Goal: Task Accomplishment & Management: Manage account settings

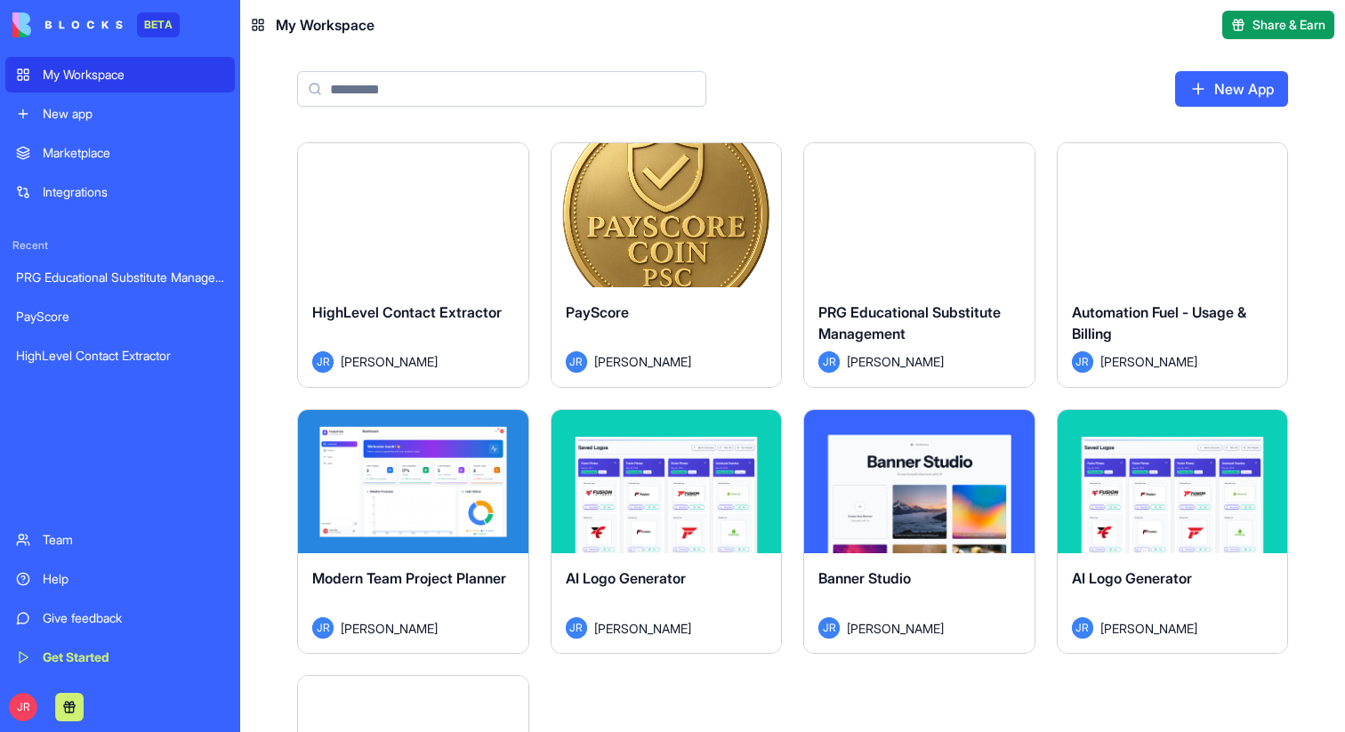
click at [703, 689] on div "Launch HighLevel Contact Extractor JR JP Robinson Launch PayScore JR JP Robinso…" at bounding box center [792, 687] width 991 height 1090
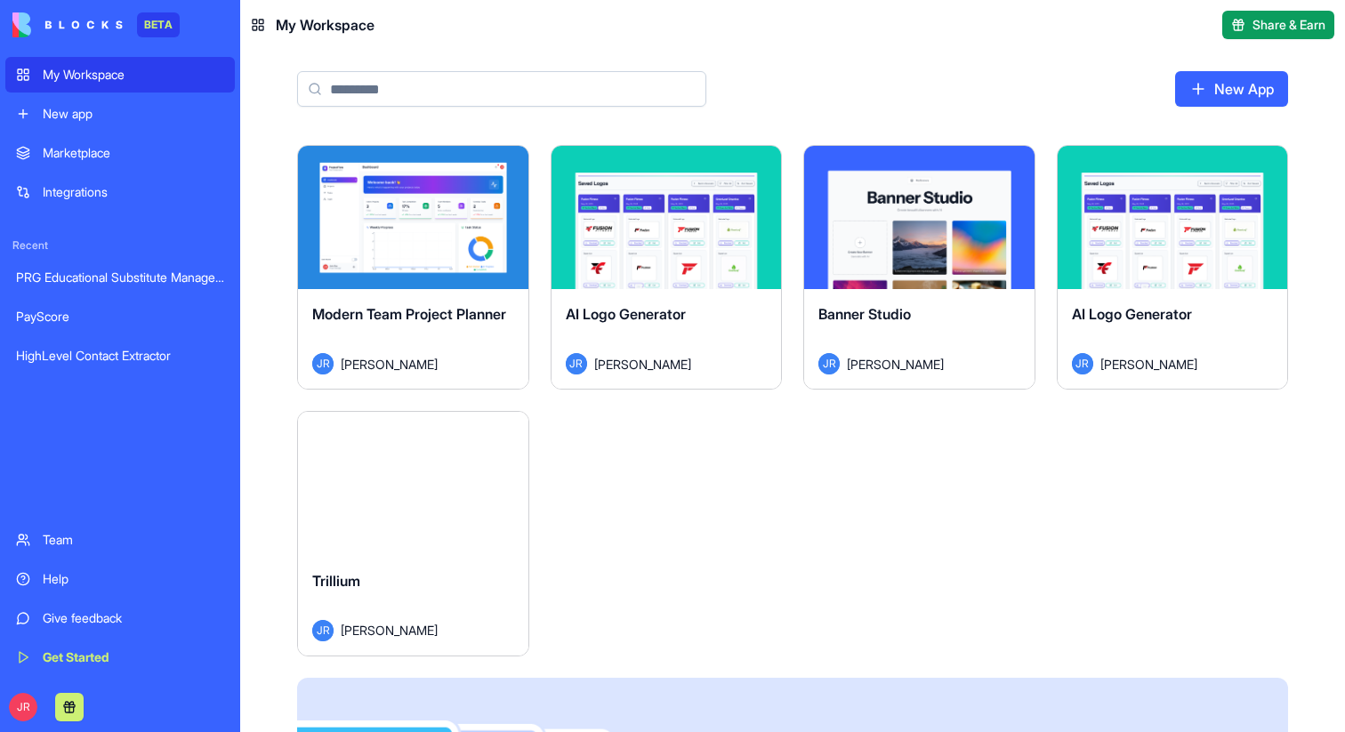
scroll to position [49, 0]
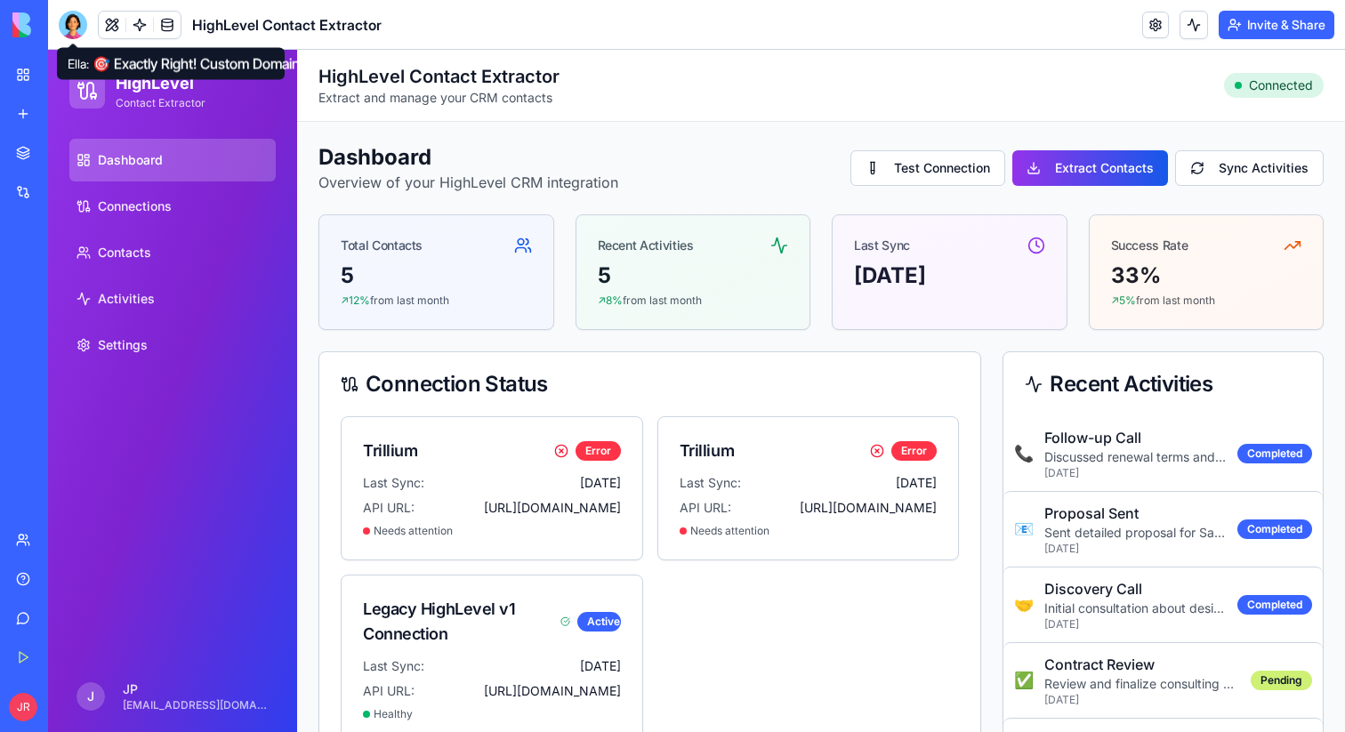
click at [79, 27] on div at bounding box center [73, 25] width 28 height 28
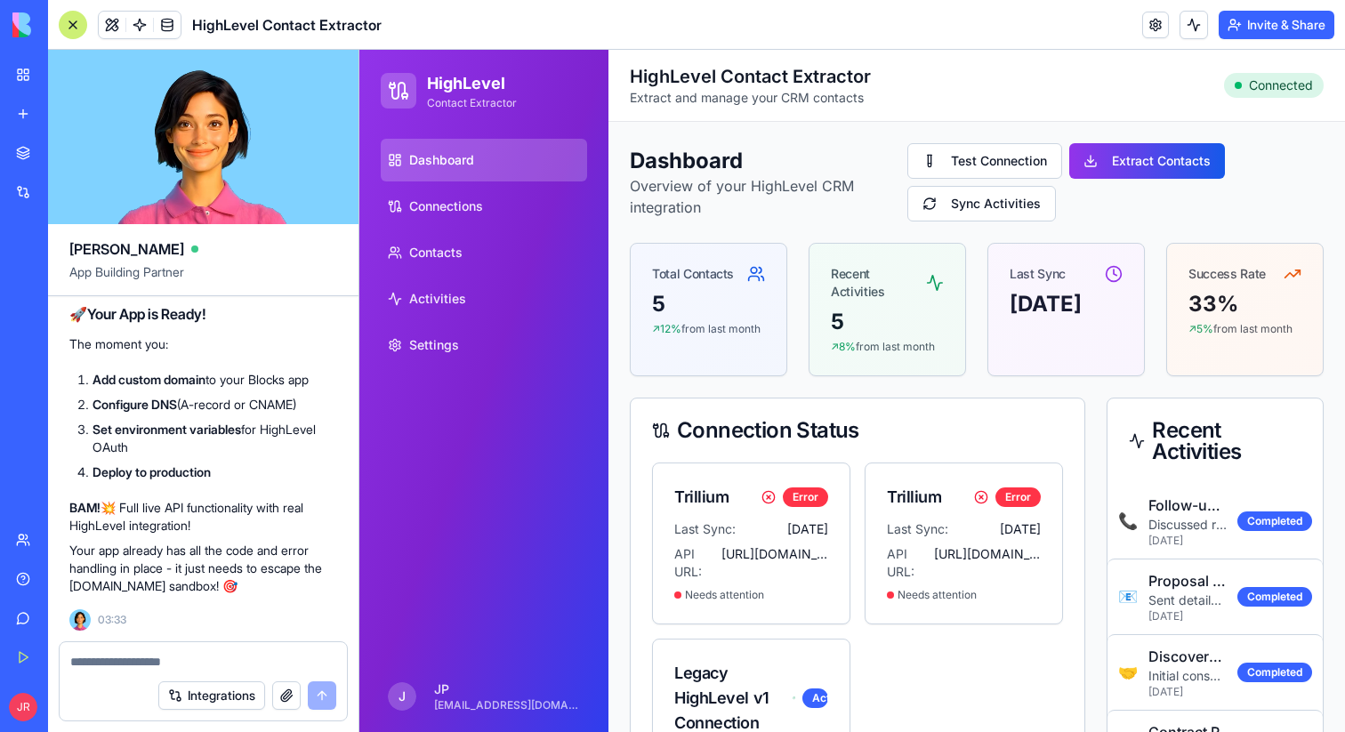
scroll to position [25459, 0]
click at [70, 22] on div at bounding box center [73, 25] width 28 height 28
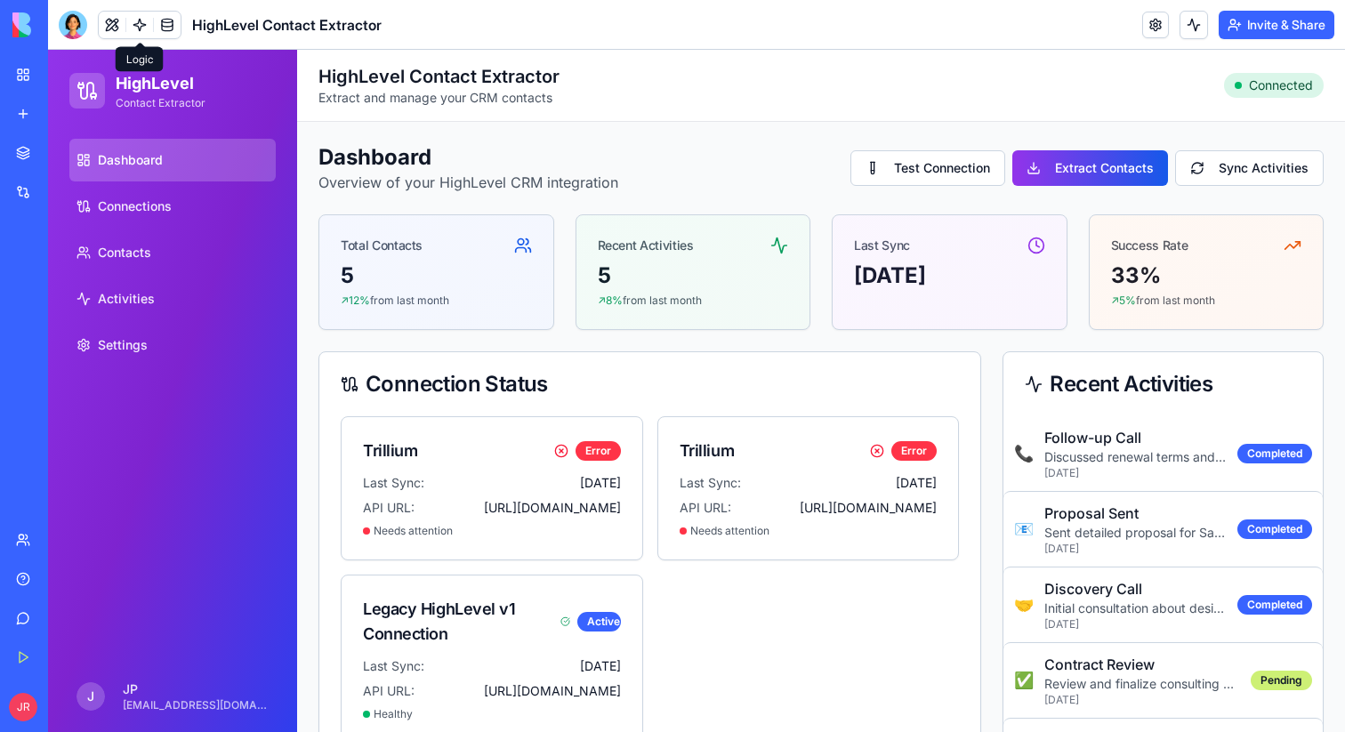
click at [141, 26] on link at bounding box center [139, 25] width 27 height 27
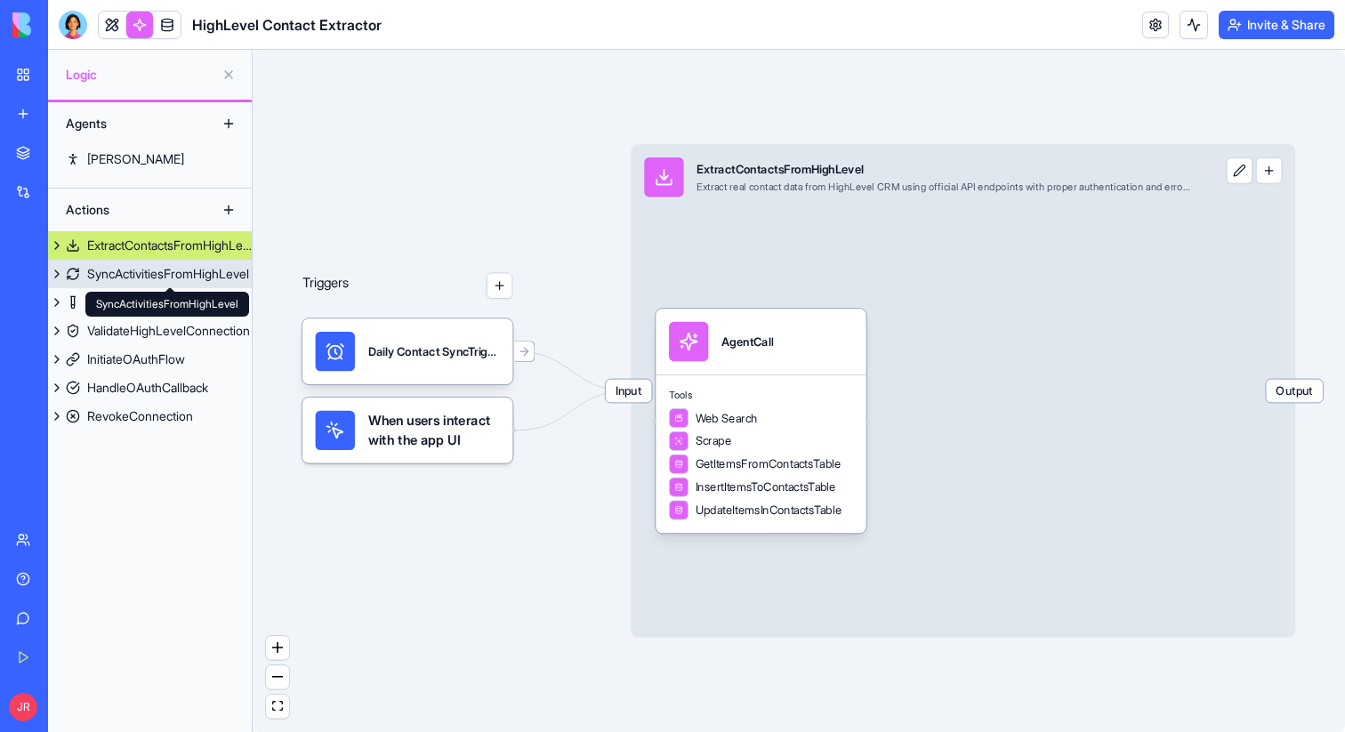
click at [129, 274] on div "SyncActivitiesFromHighLevel" at bounding box center [168, 274] width 162 height 18
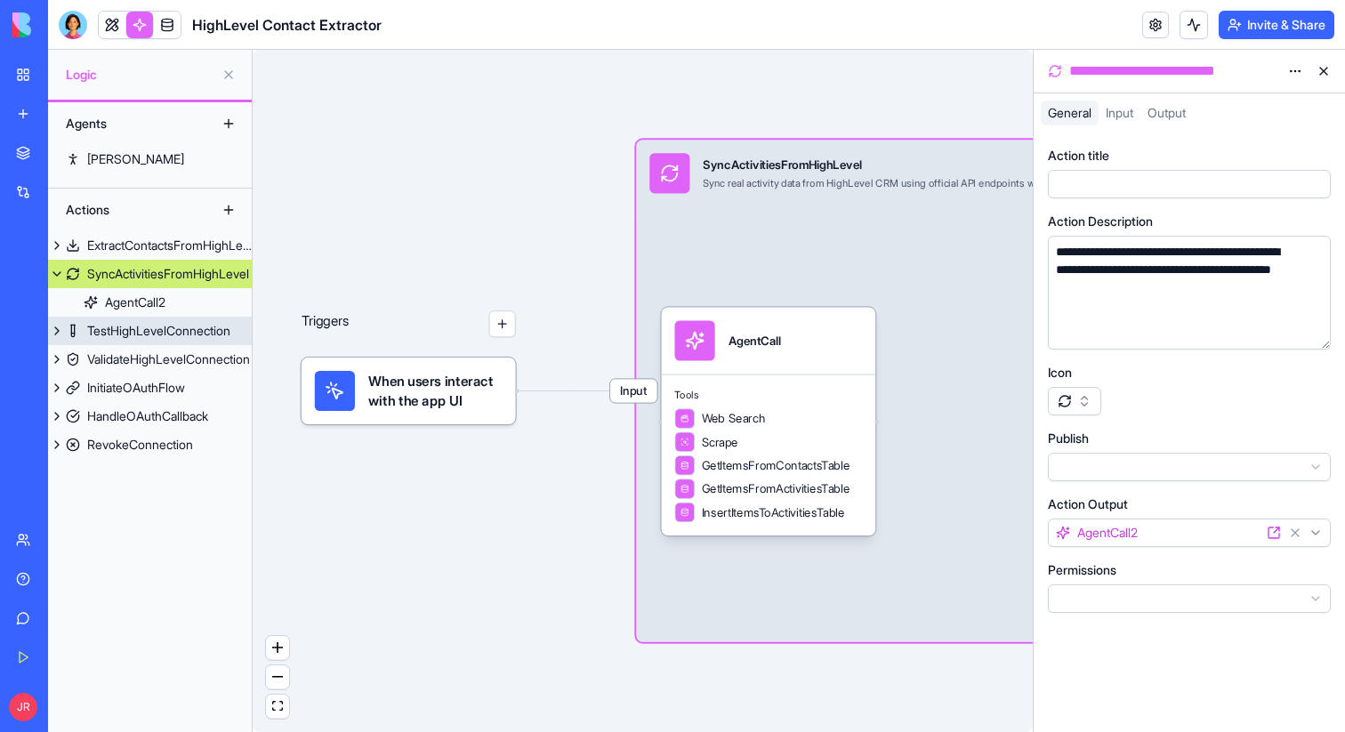
click at [129, 327] on div "TestHighLevelConnection" at bounding box center [158, 331] width 143 height 18
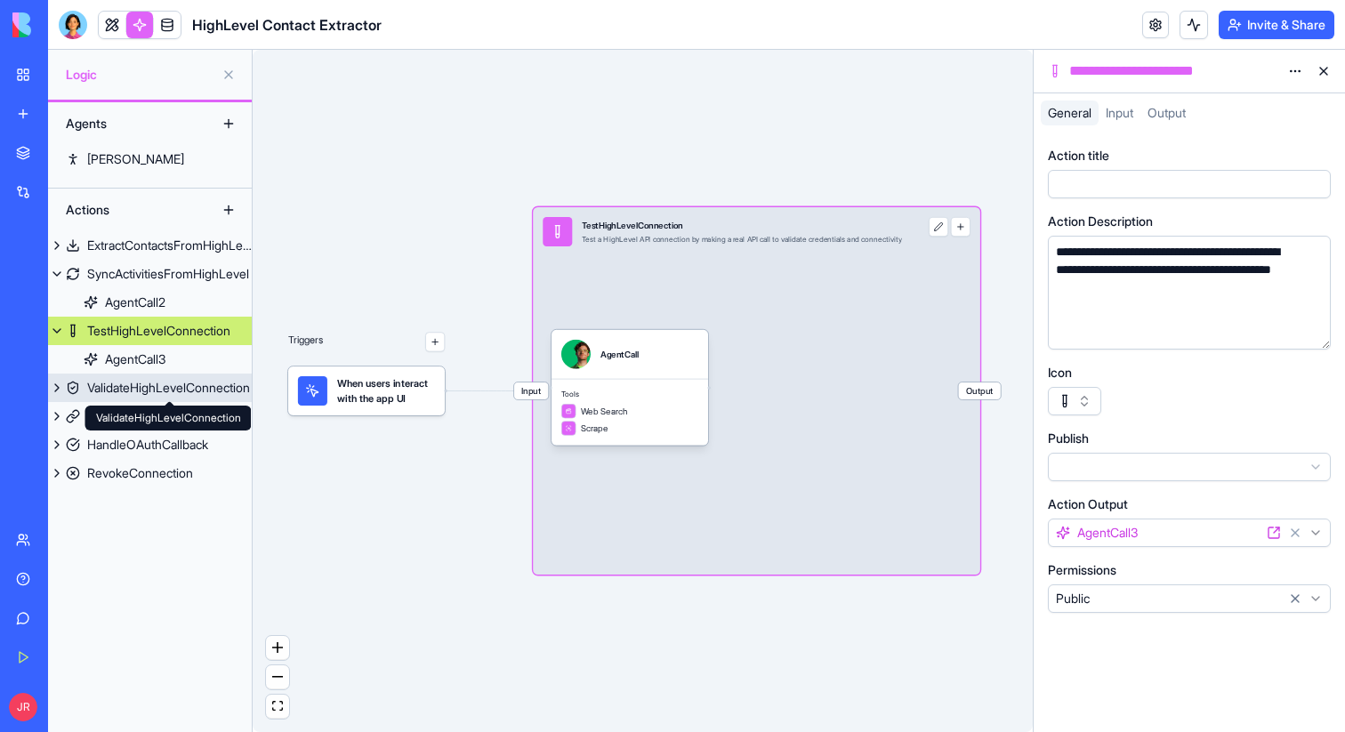
click at [142, 390] on div "ValidateHighLevelConnection" at bounding box center [168, 388] width 163 height 18
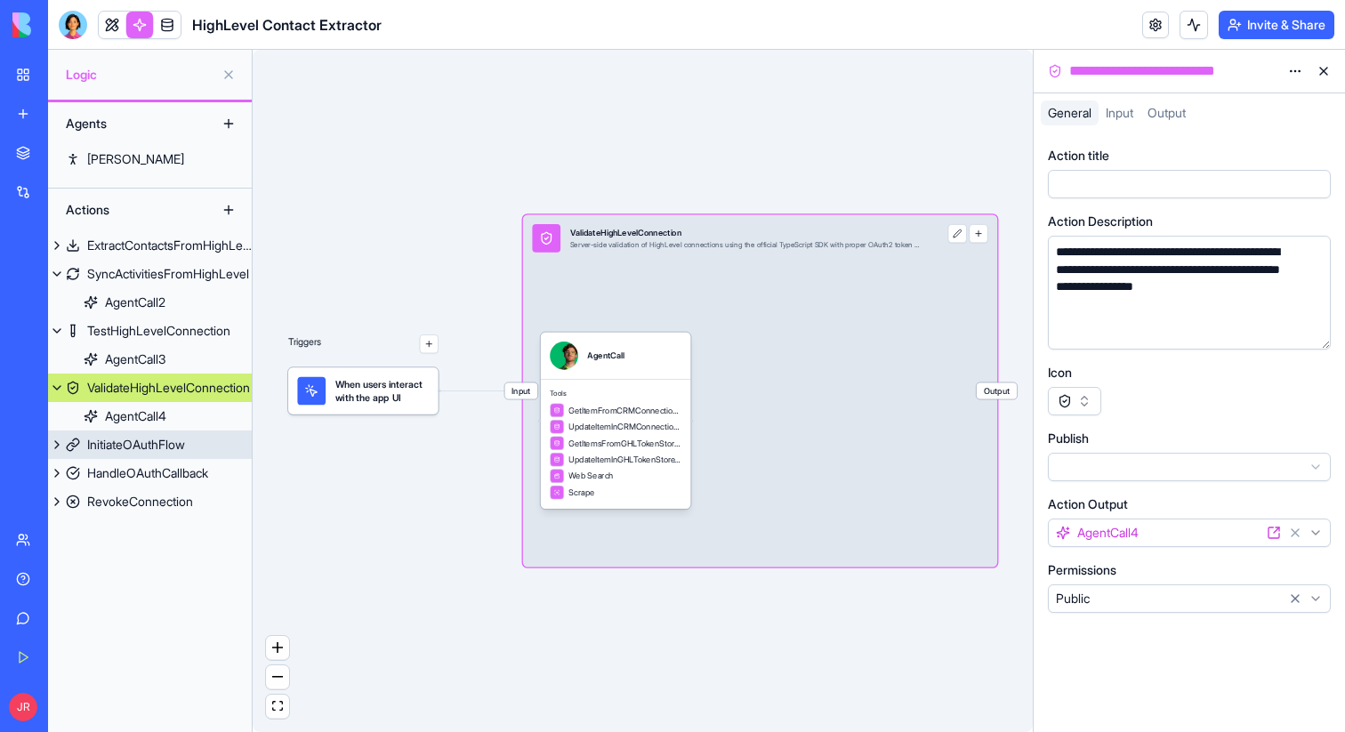
click at [149, 451] on div "InitiateOAuthFlow" at bounding box center [136, 445] width 98 height 18
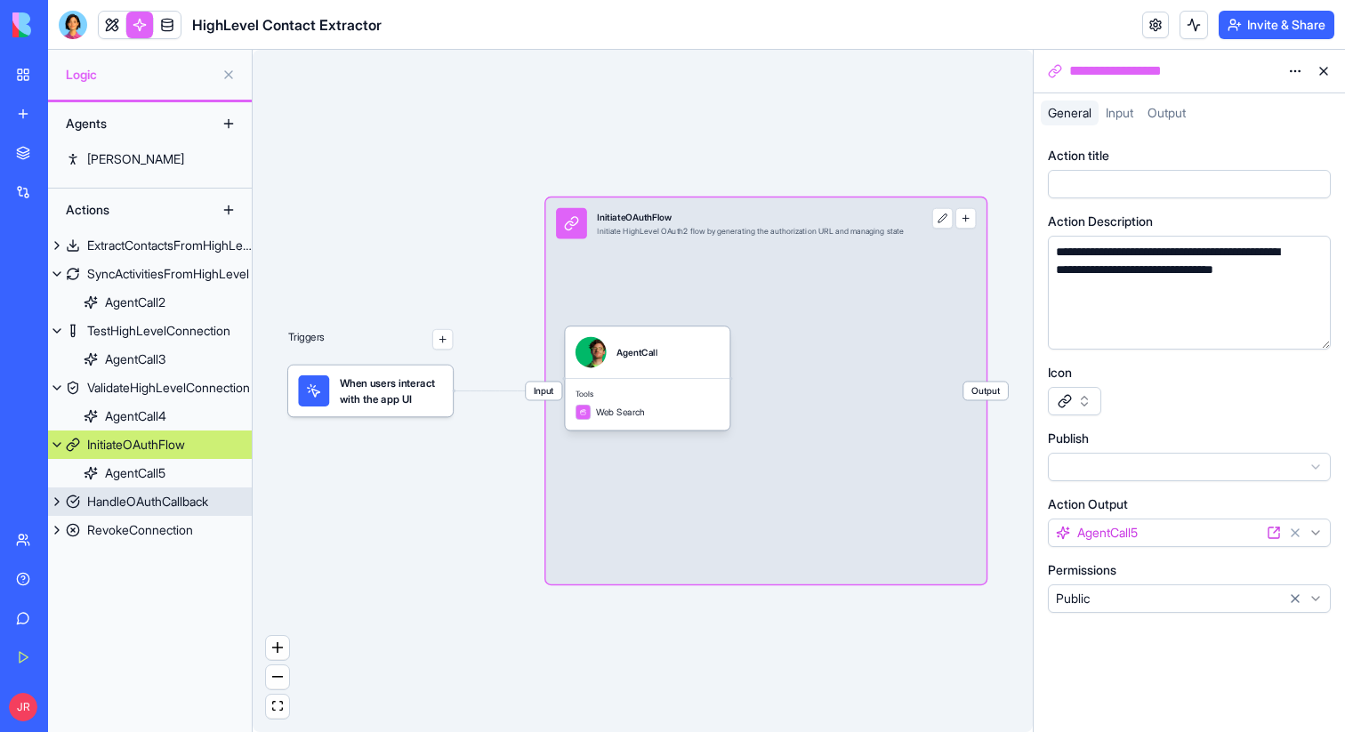
click at [151, 500] on div "HandleOAuthCallback" at bounding box center [147, 502] width 121 height 18
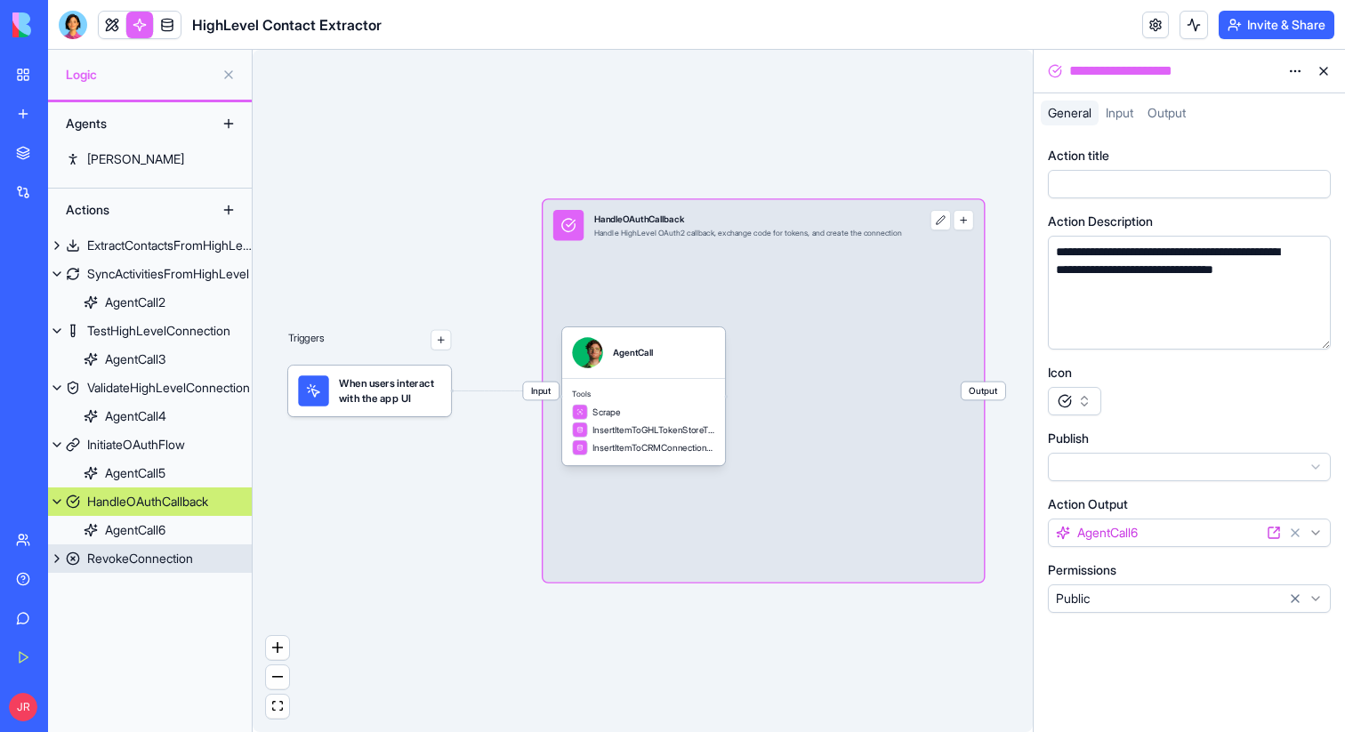
click at [151, 562] on div "RevokeConnection" at bounding box center [140, 559] width 106 height 18
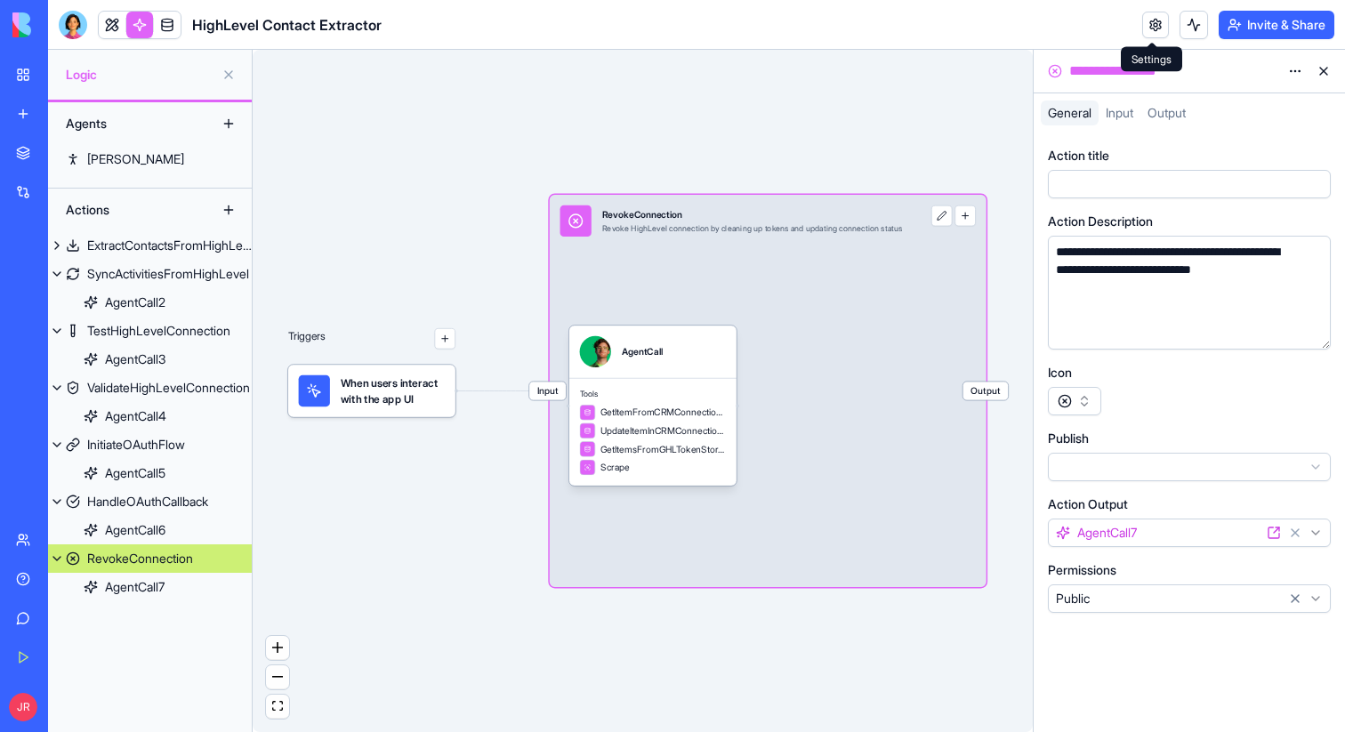
click at [1144, 28] on link at bounding box center [1156, 25] width 27 height 27
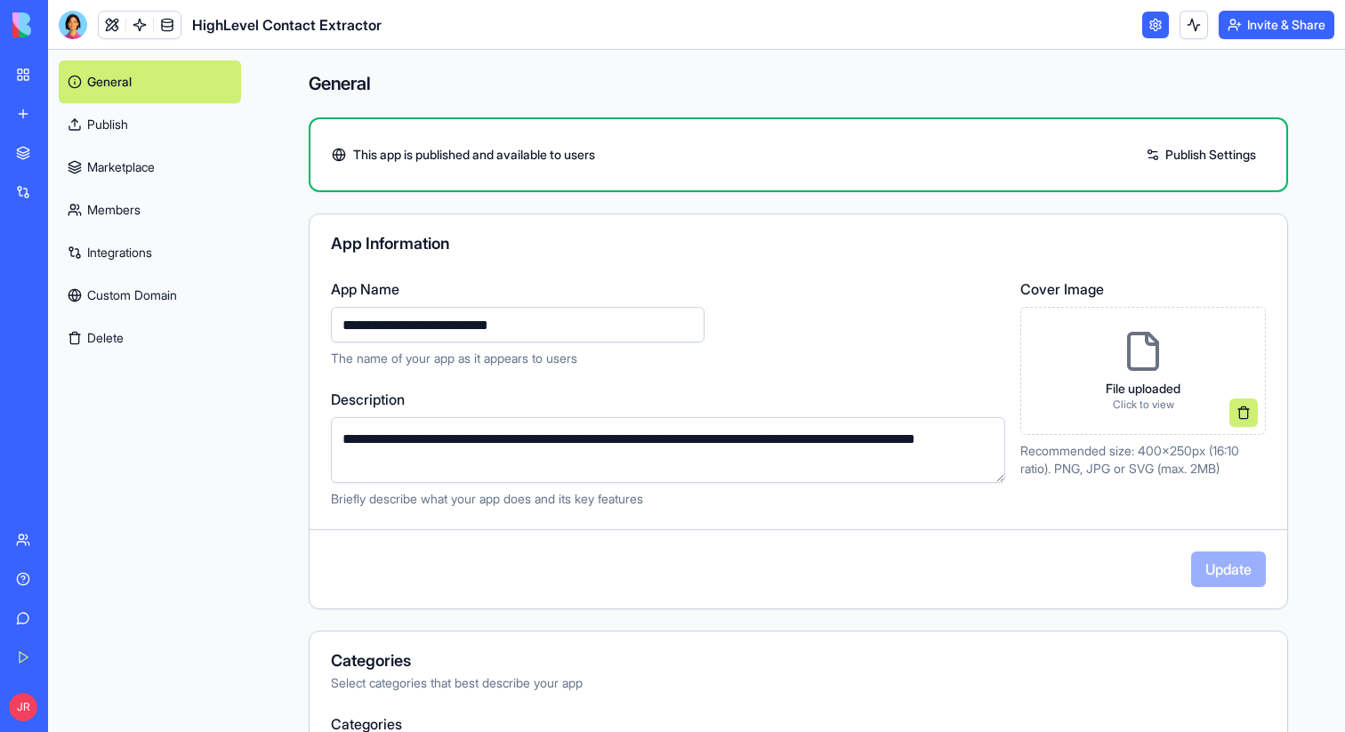
click at [121, 259] on link "Integrations" at bounding box center [150, 252] width 182 height 43
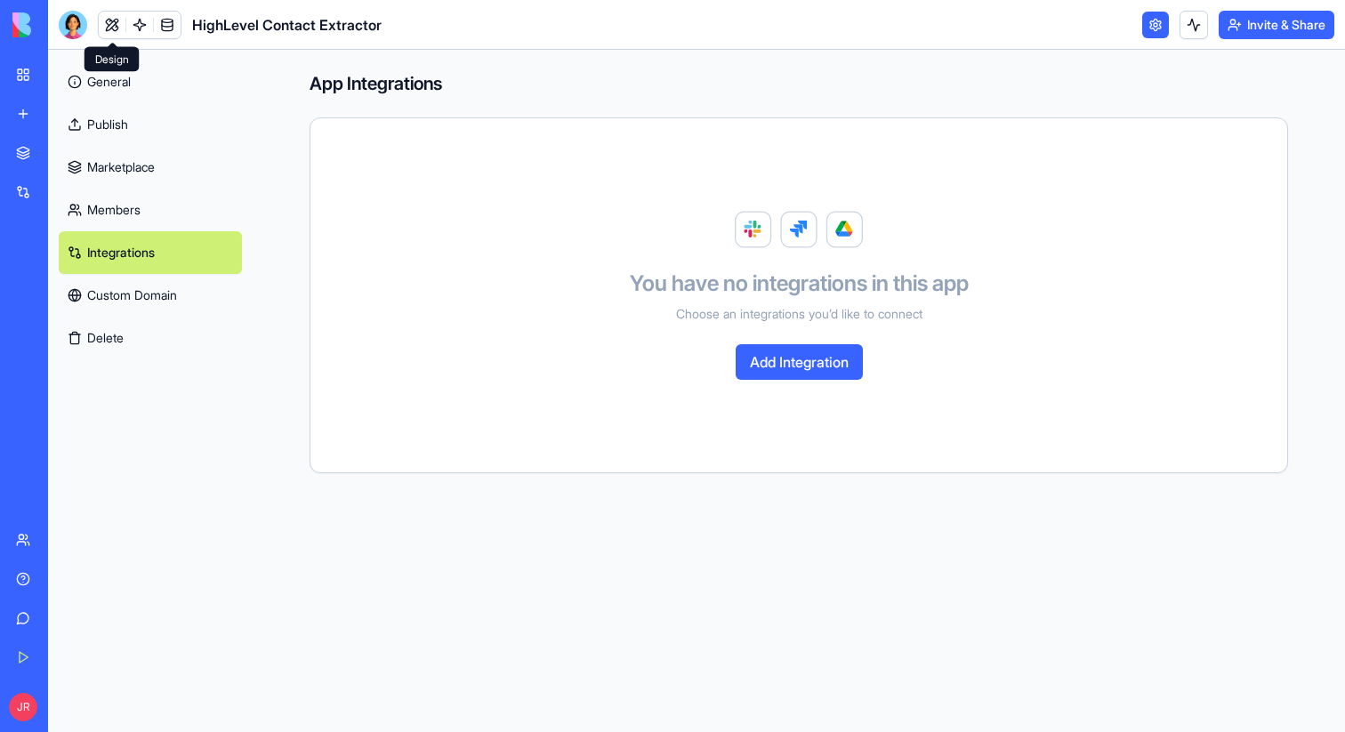
click at [110, 21] on link at bounding box center [112, 25] width 27 height 27
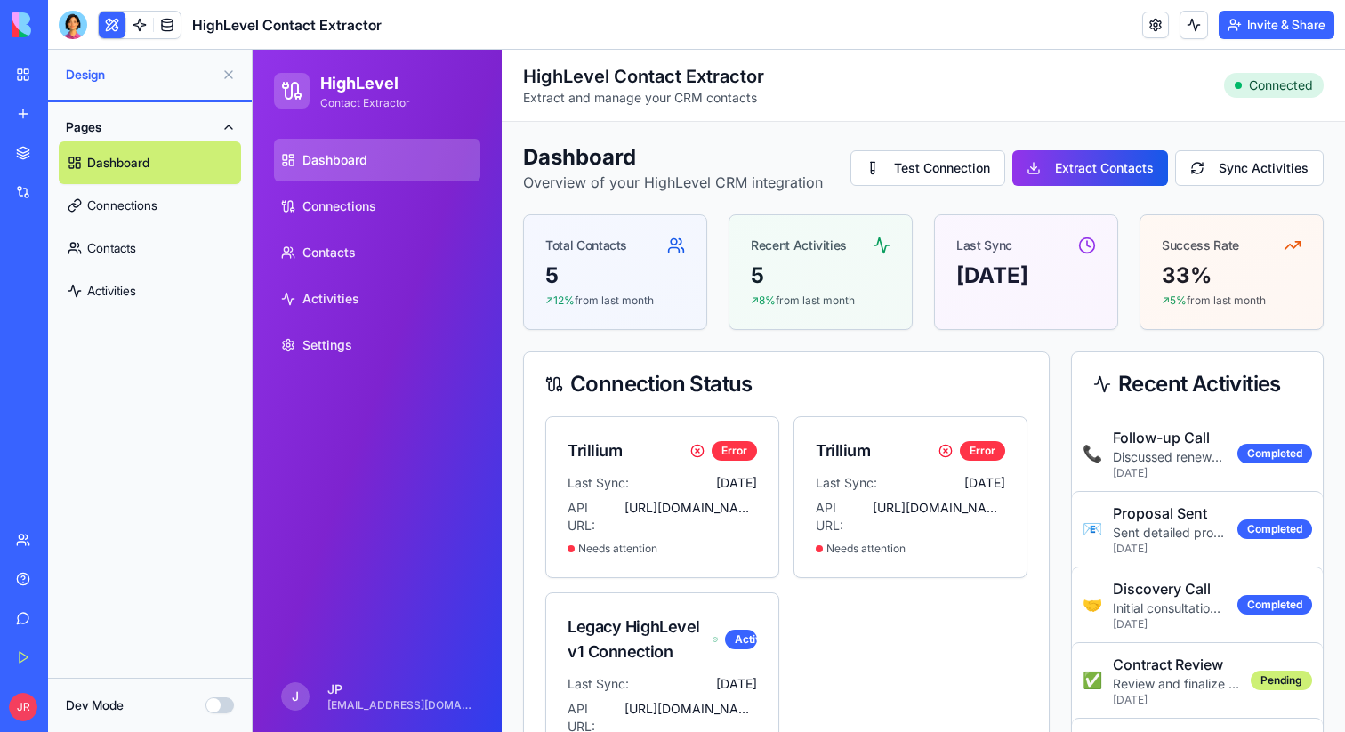
click at [111, 28] on button at bounding box center [112, 25] width 27 height 27
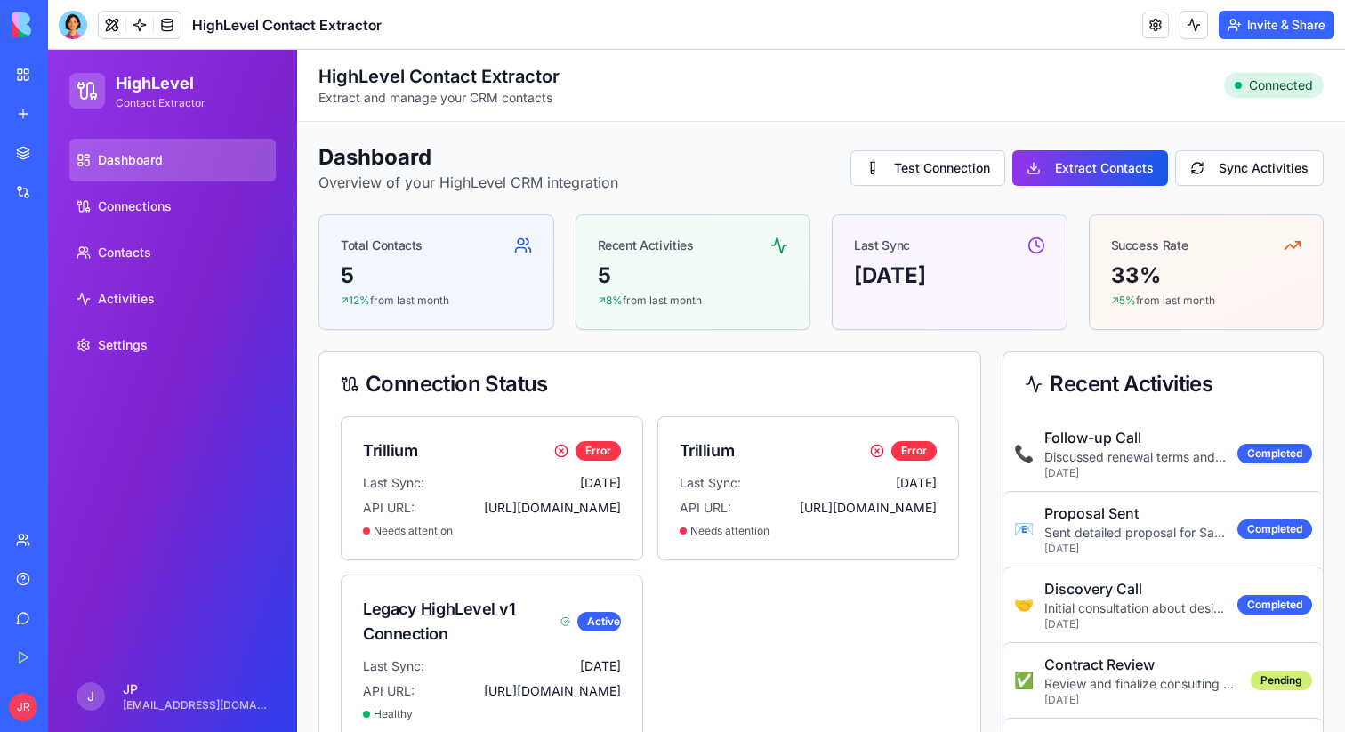
click at [111, 28] on button at bounding box center [112, 25] width 27 height 27
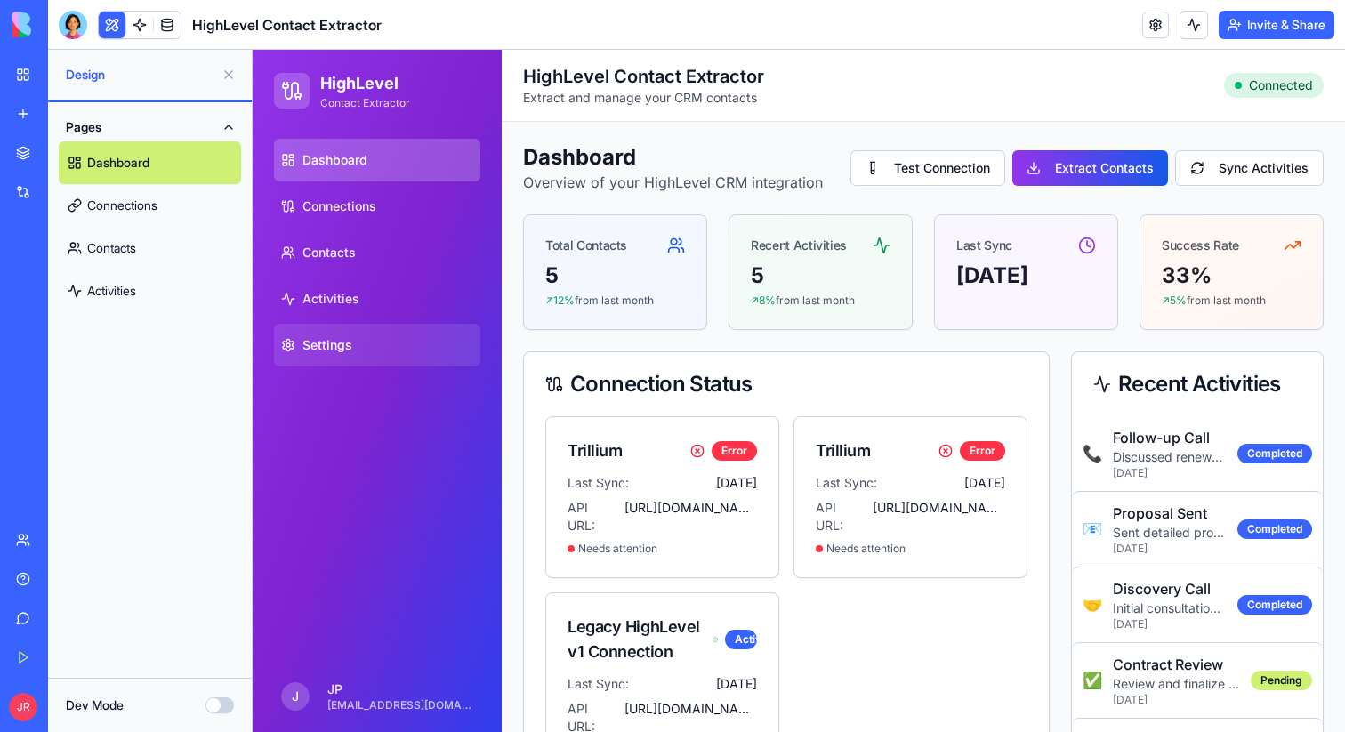
click at [323, 338] on span "Settings" at bounding box center [328, 345] width 50 height 18
click at [338, 351] on span "Settings" at bounding box center [328, 345] width 50 height 18
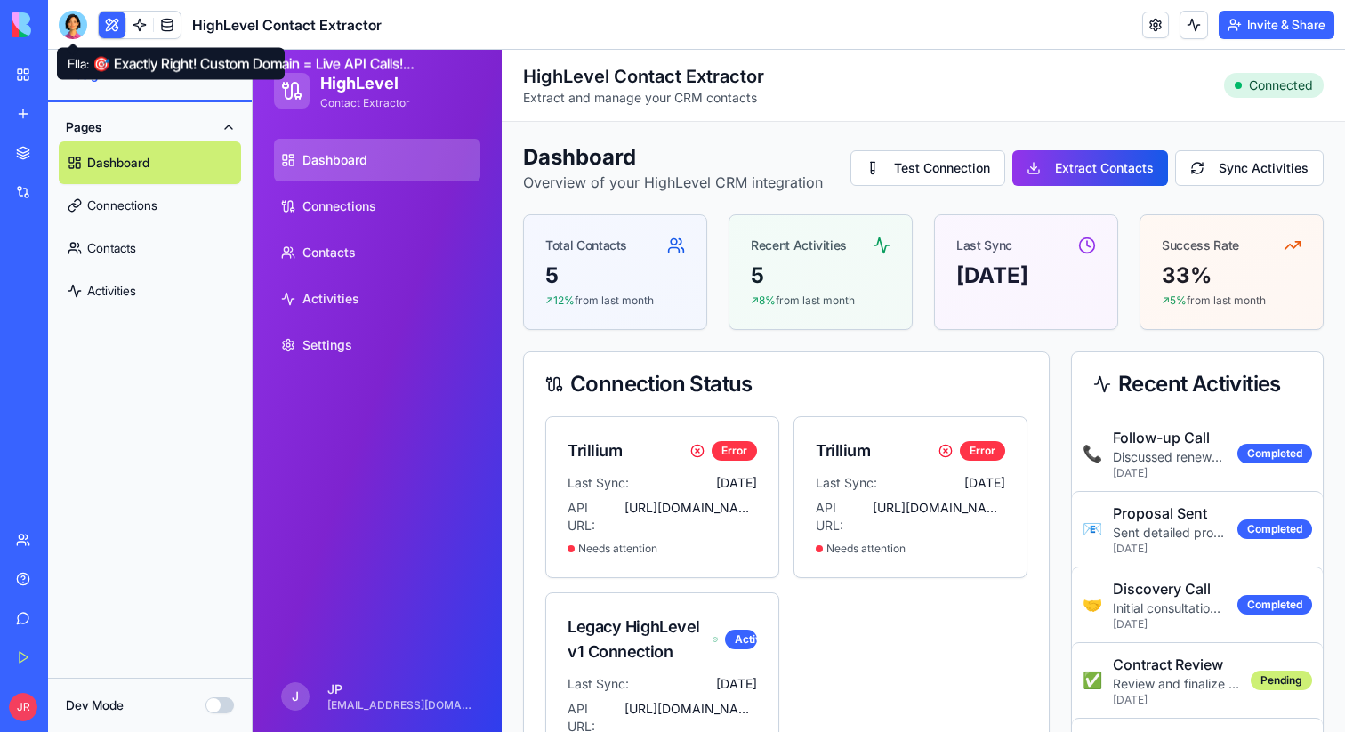
click at [71, 30] on div at bounding box center [73, 25] width 28 height 28
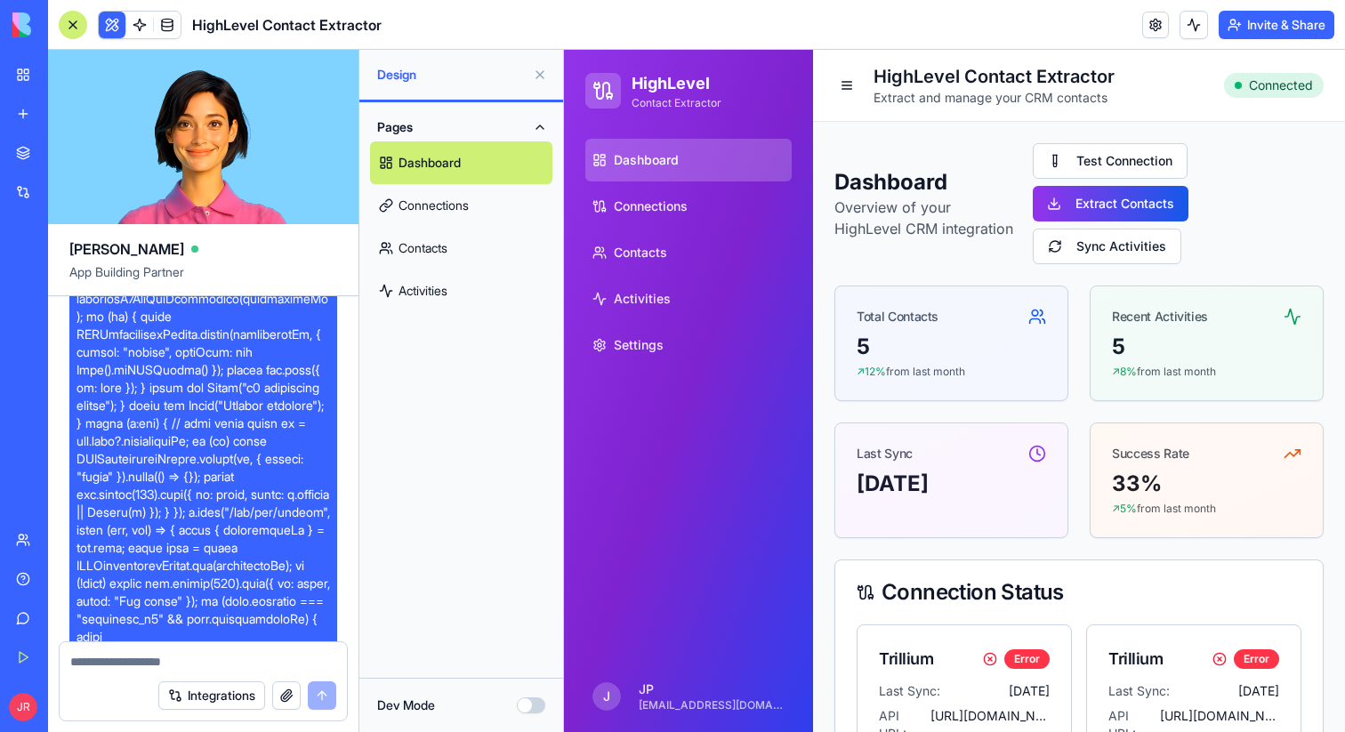
scroll to position [14253, 0]
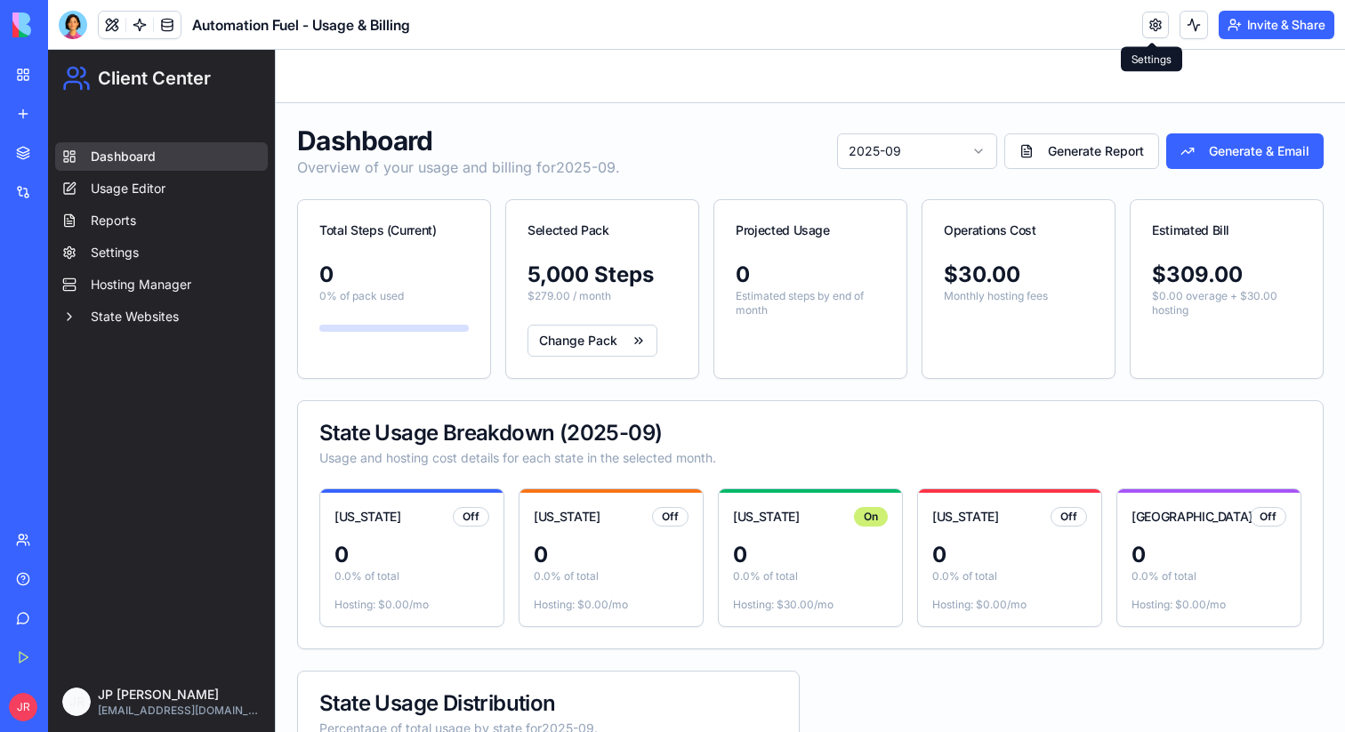
click at [1156, 29] on link at bounding box center [1156, 25] width 27 height 27
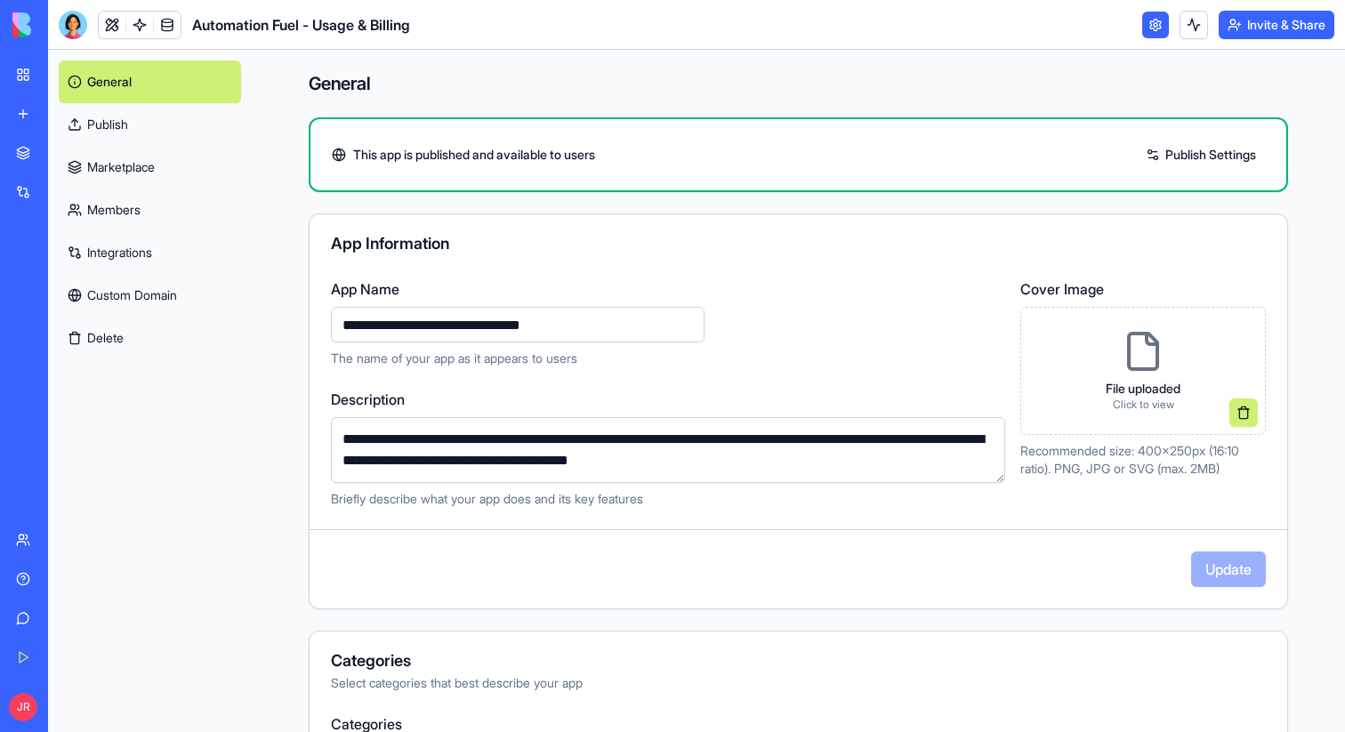
click at [133, 258] on link "Integrations" at bounding box center [150, 252] width 182 height 43
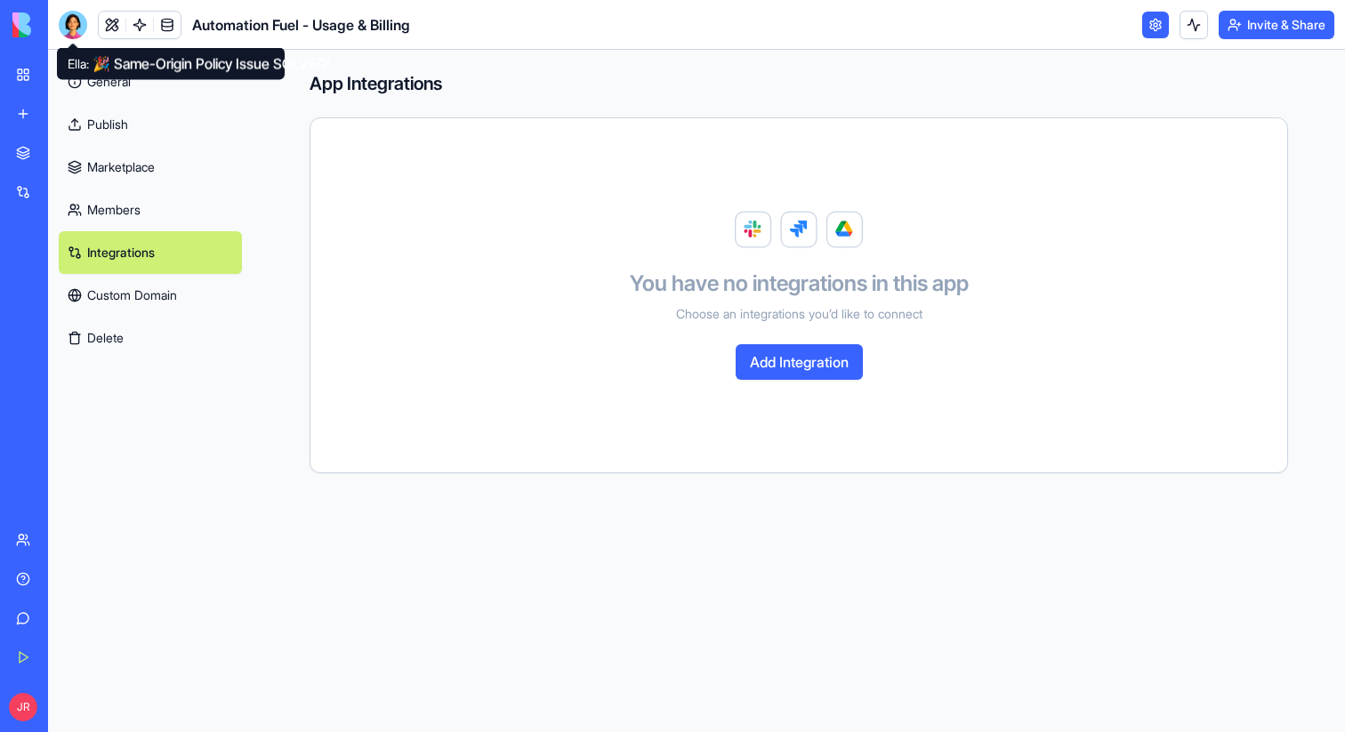
click at [77, 20] on div at bounding box center [73, 25] width 28 height 28
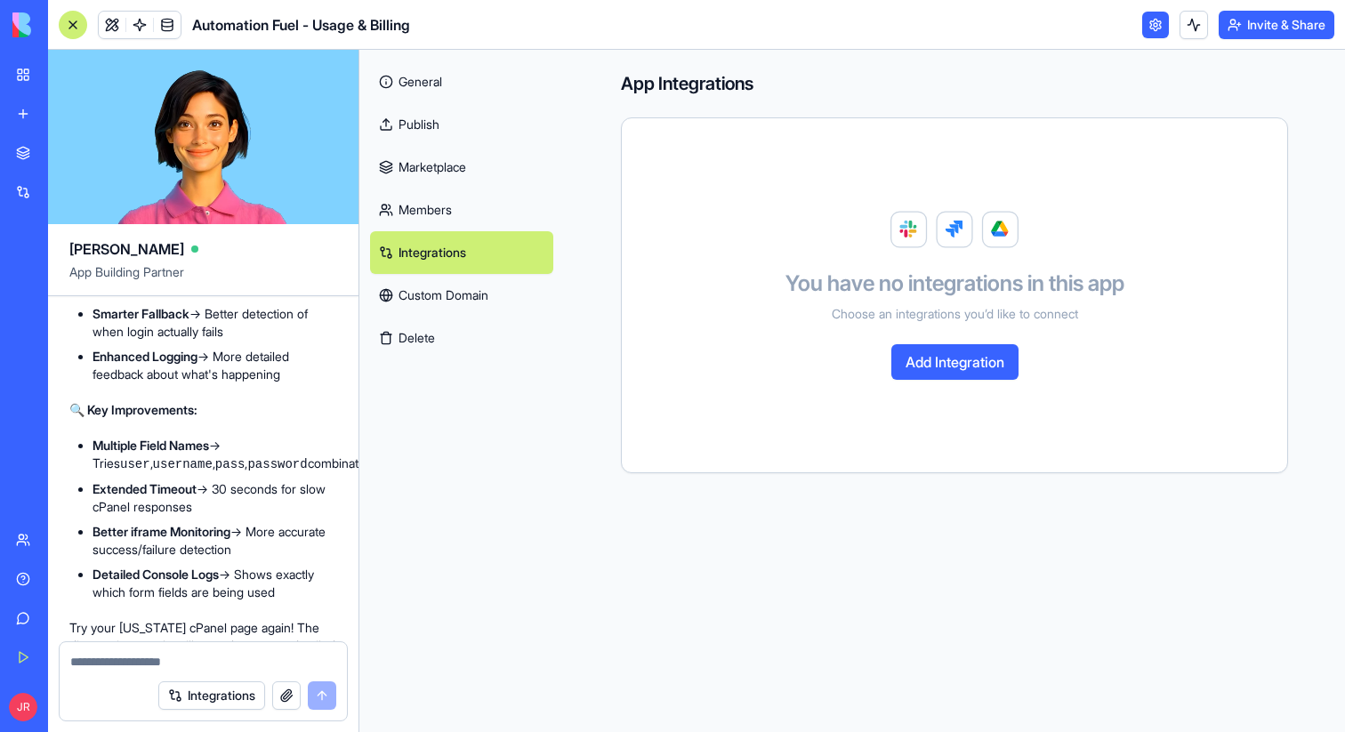
scroll to position [21833, 0]
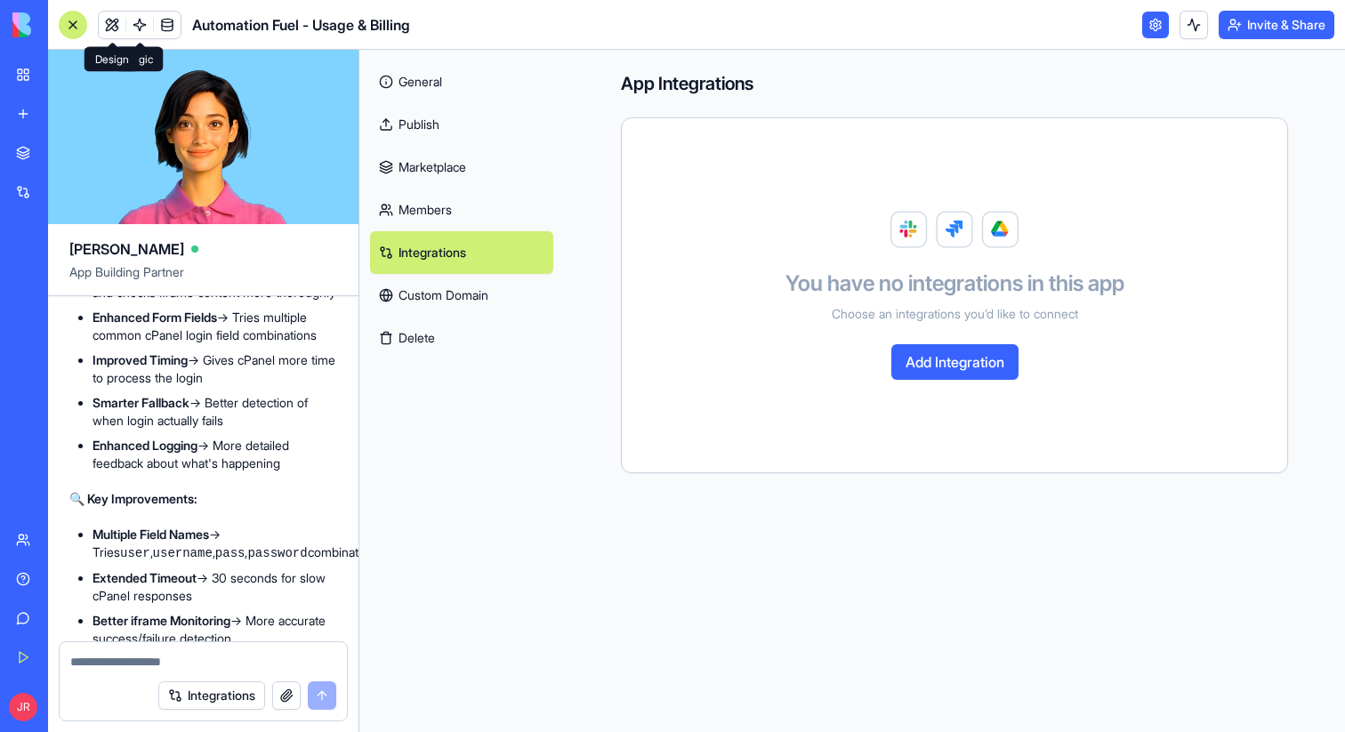
click at [115, 26] on link at bounding box center [112, 25] width 27 height 27
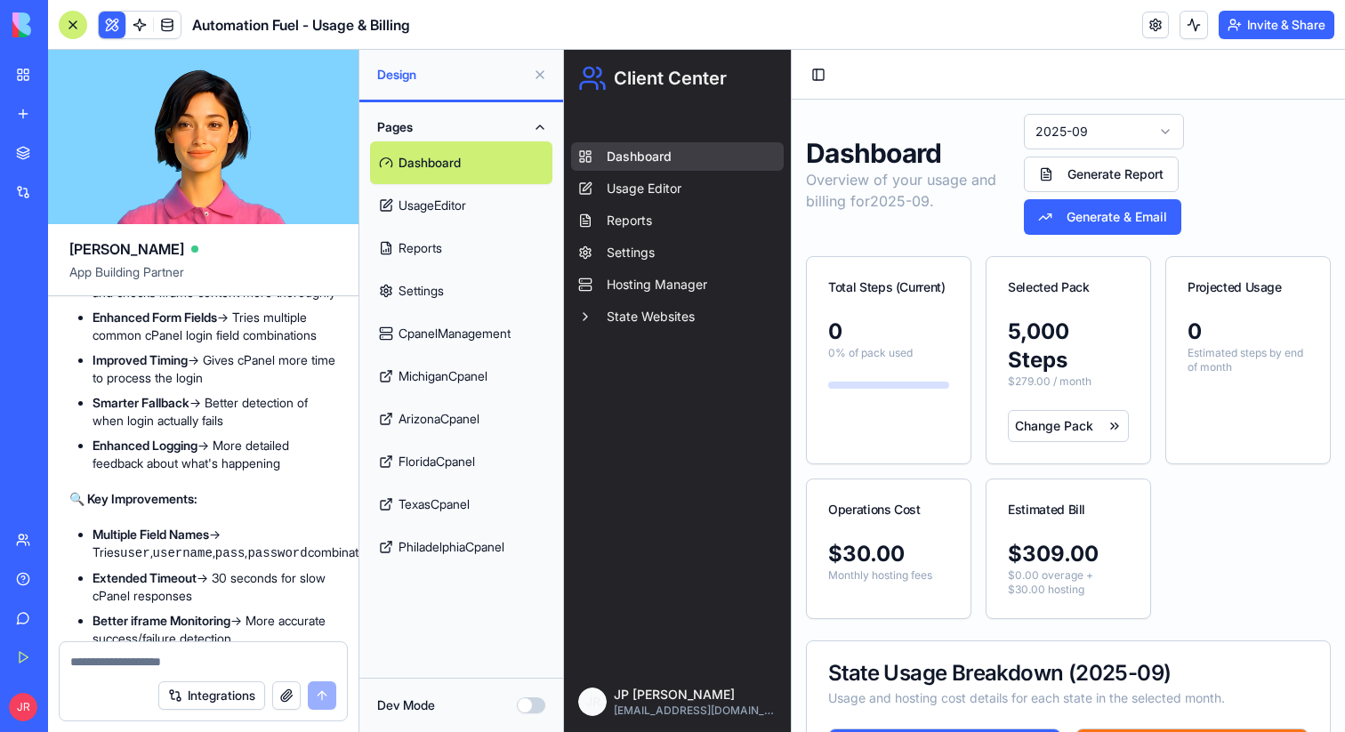
click at [433, 287] on link "Settings" at bounding box center [461, 291] width 182 height 43
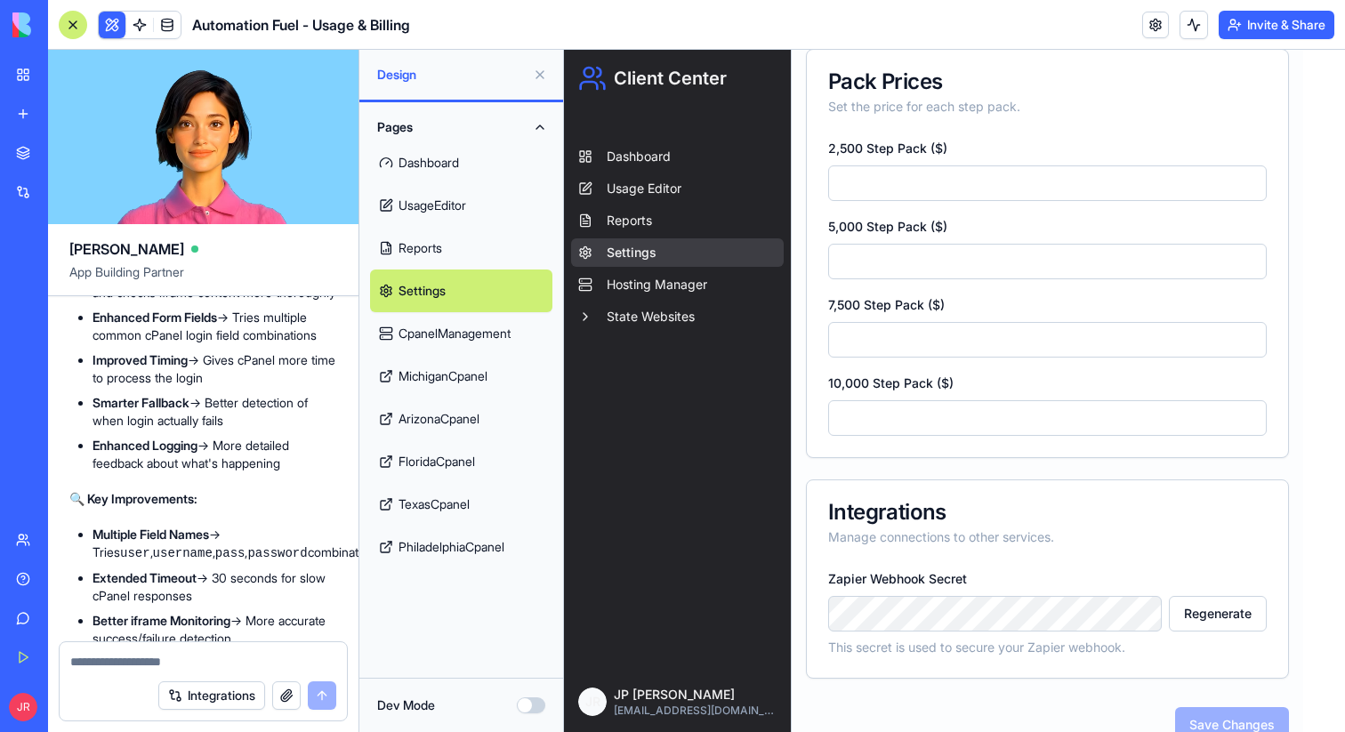
scroll to position [948, 0]
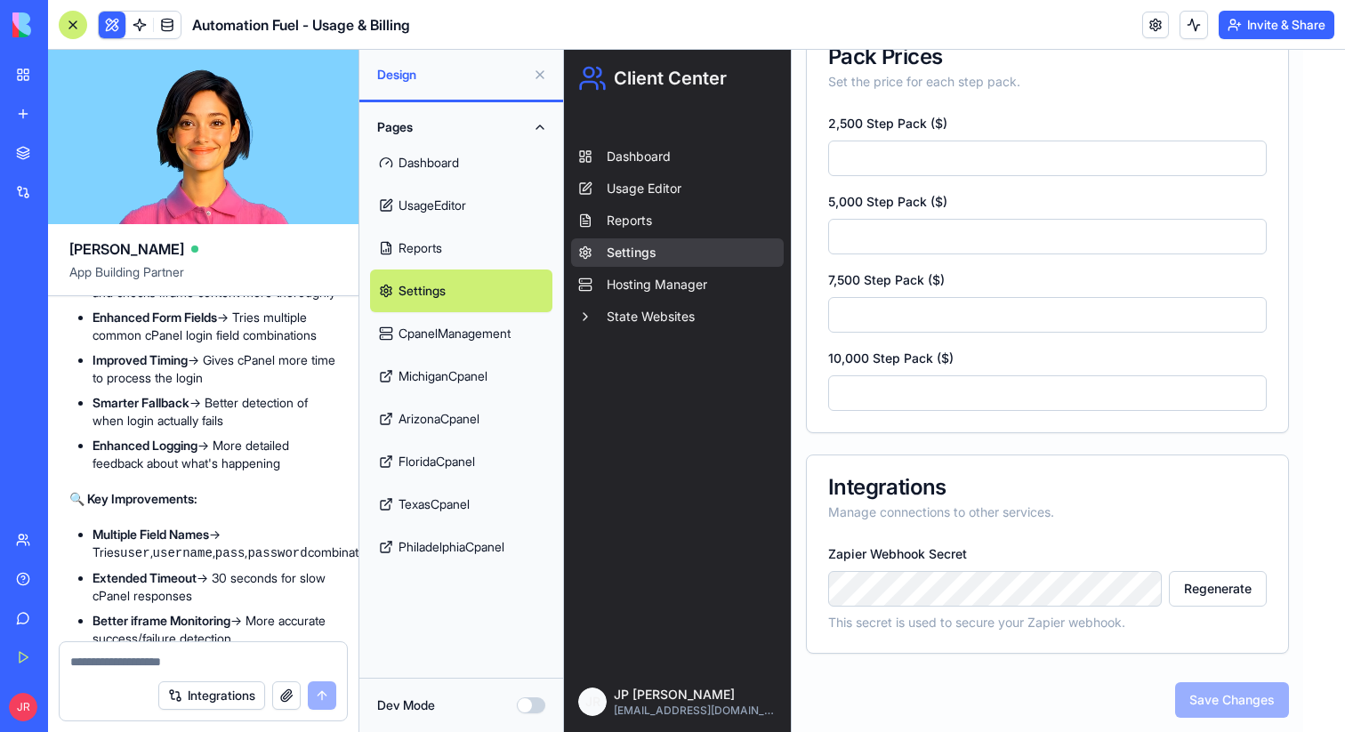
click at [539, 73] on button at bounding box center [540, 75] width 28 height 28
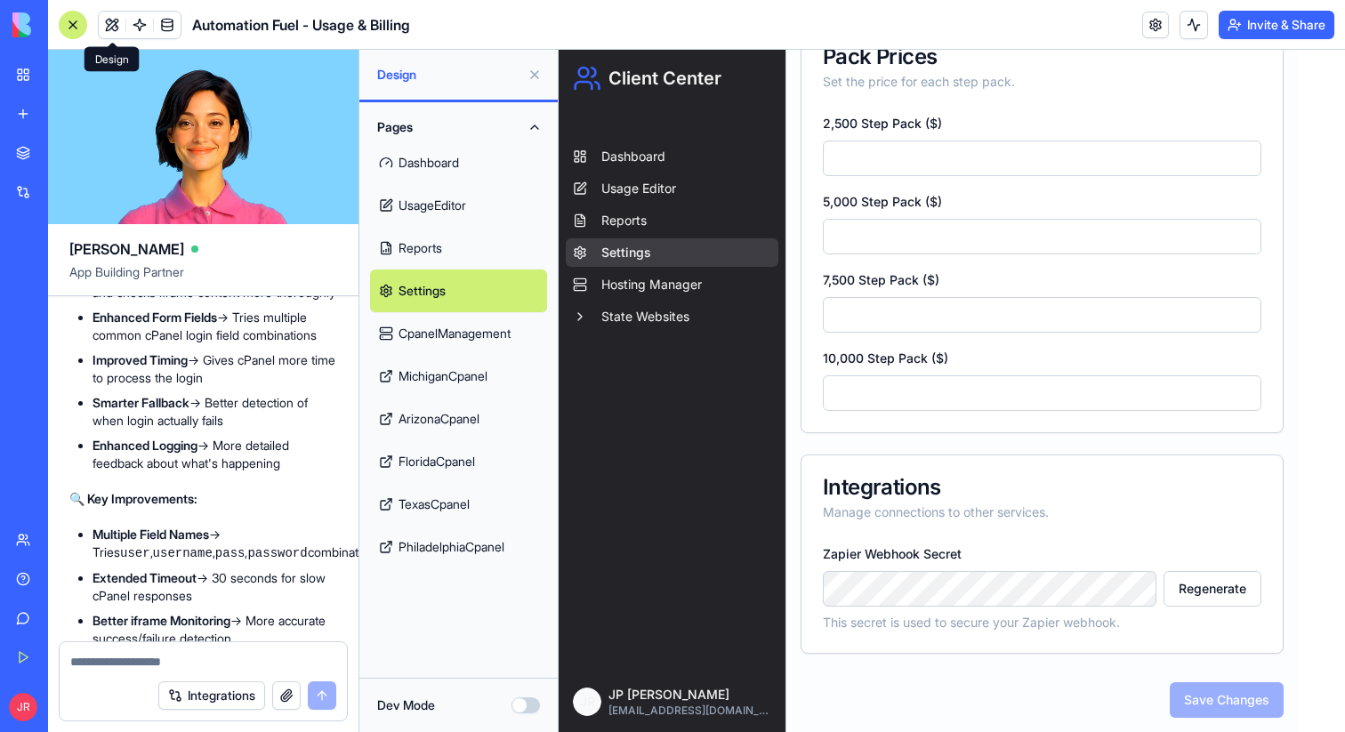
scroll to position [200, 0]
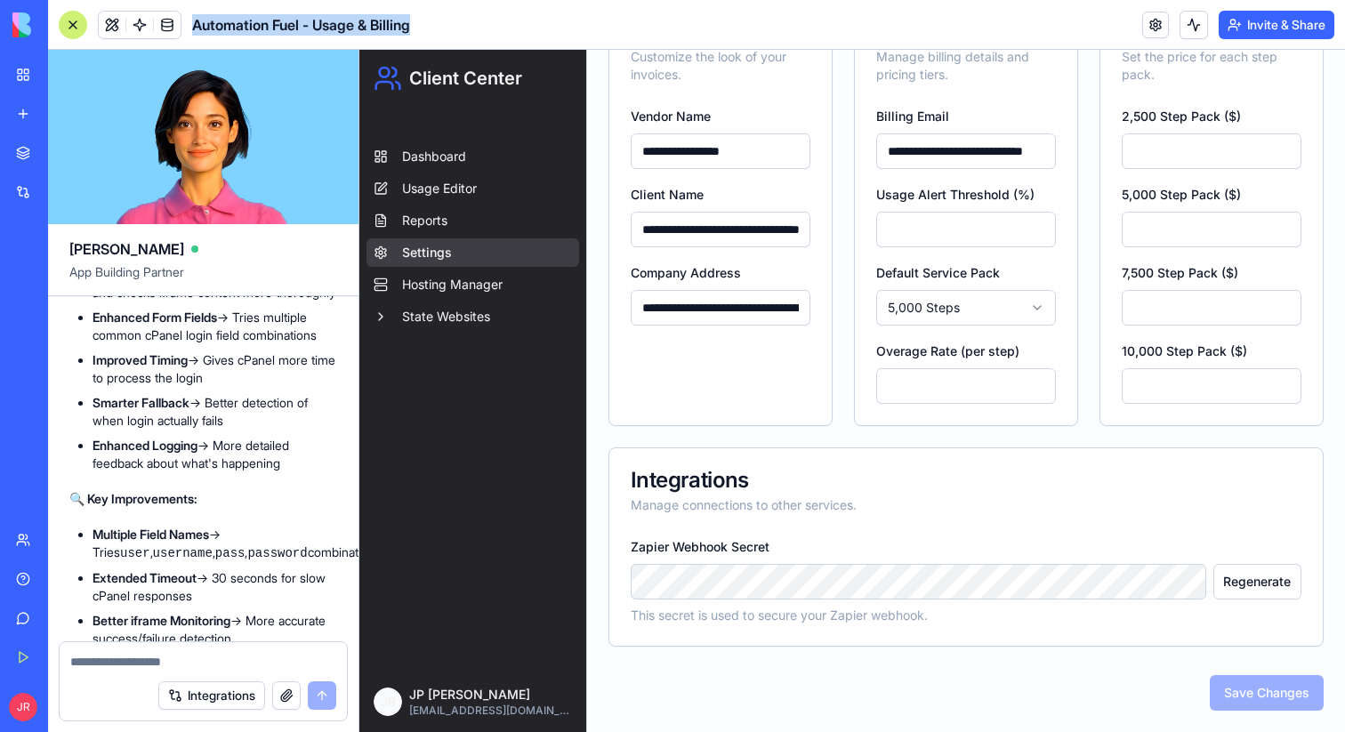
drag, startPoint x: 423, startPoint y: 25, endPoint x: 192, endPoint y: 23, distance: 230.5
click at [192, 23] on header "Automation Fuel - Usage & Billing Invite & Share" at bounding box center [696, 25] width 1297 height 50
copy span "Automation Fuel - Usage & Billing"
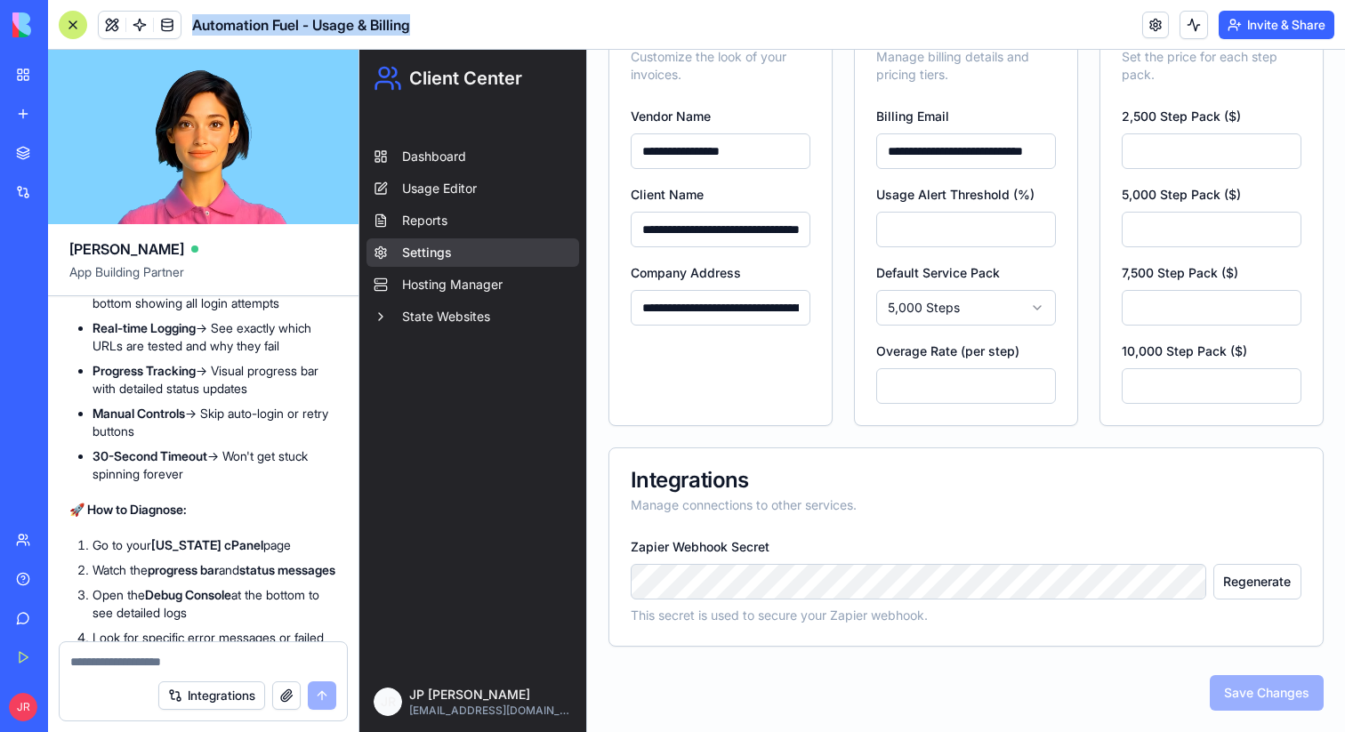
scroll to position [20440, 0]
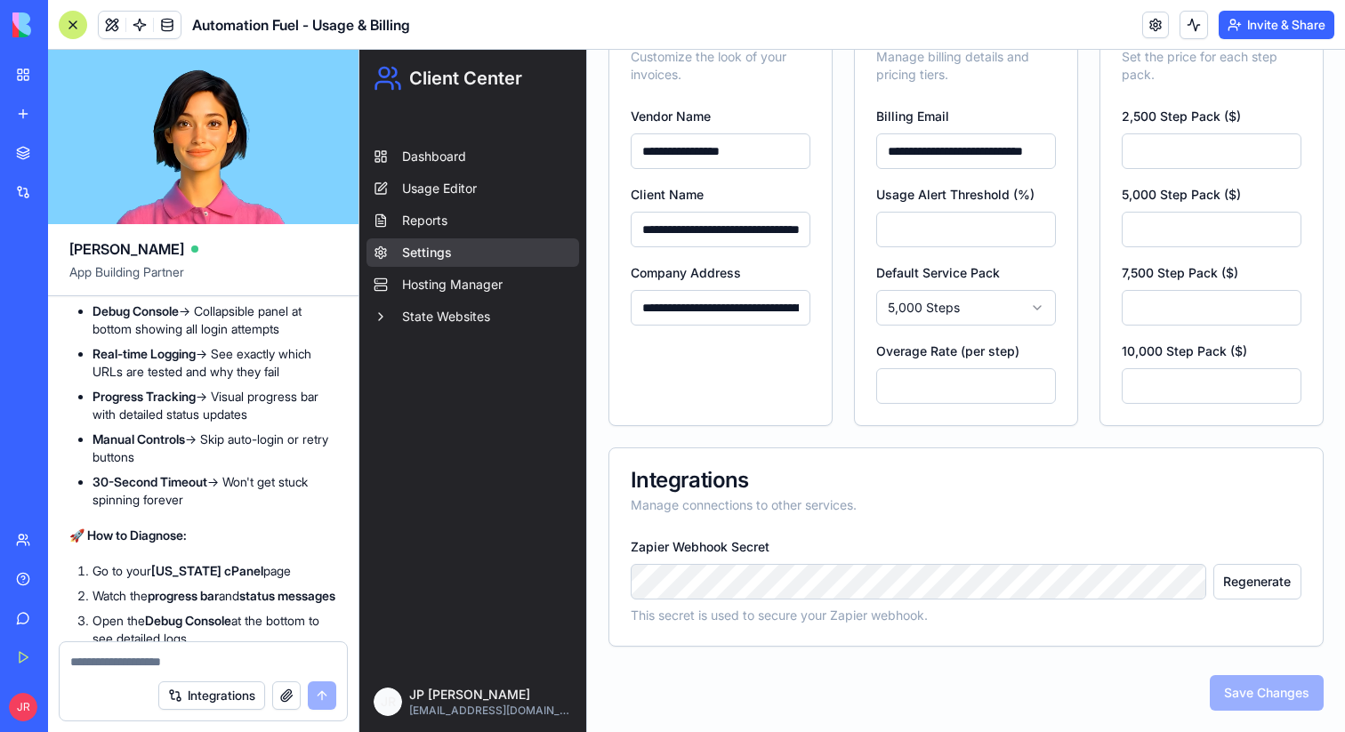
click at [529, 451] on div "Dashboard Usage Editor Reports Settings Hosting Manager State Websites" at bounding box center [473, 389] width 227 height 565
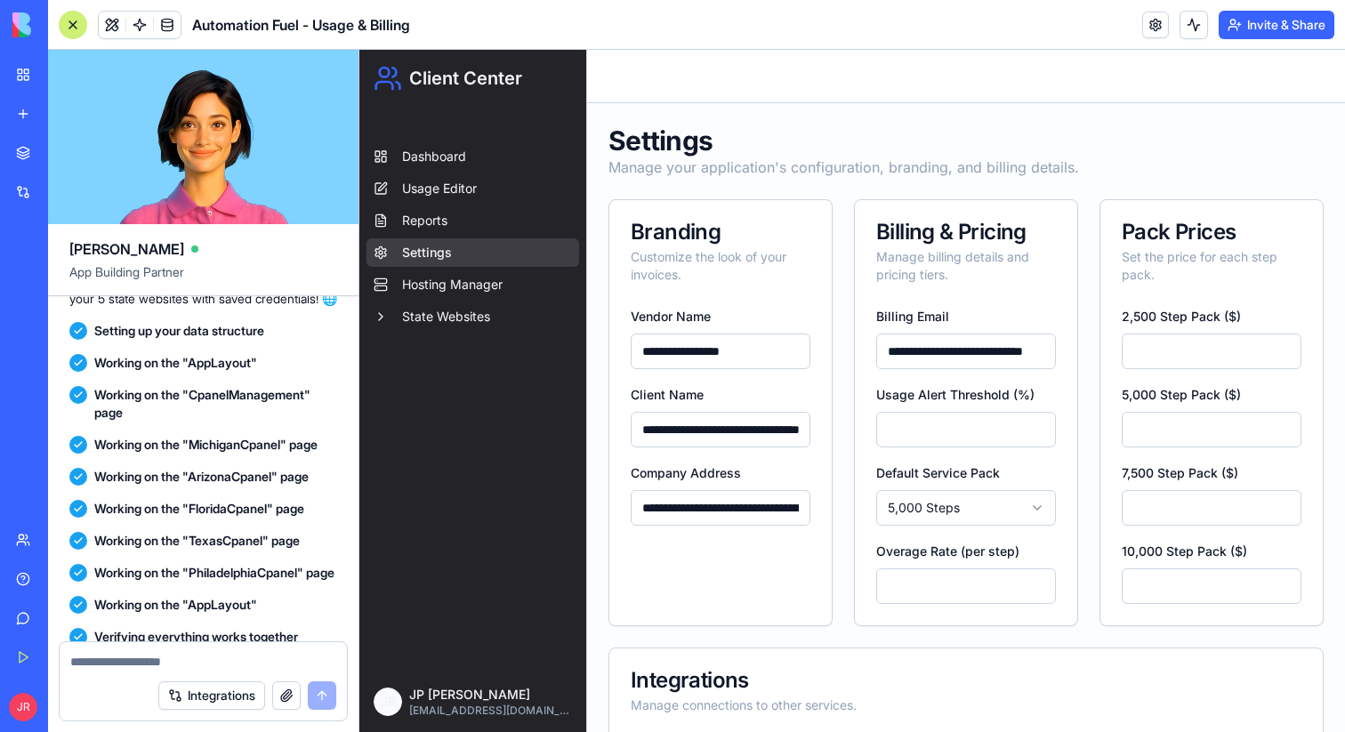
scroll to position [12870, 0]
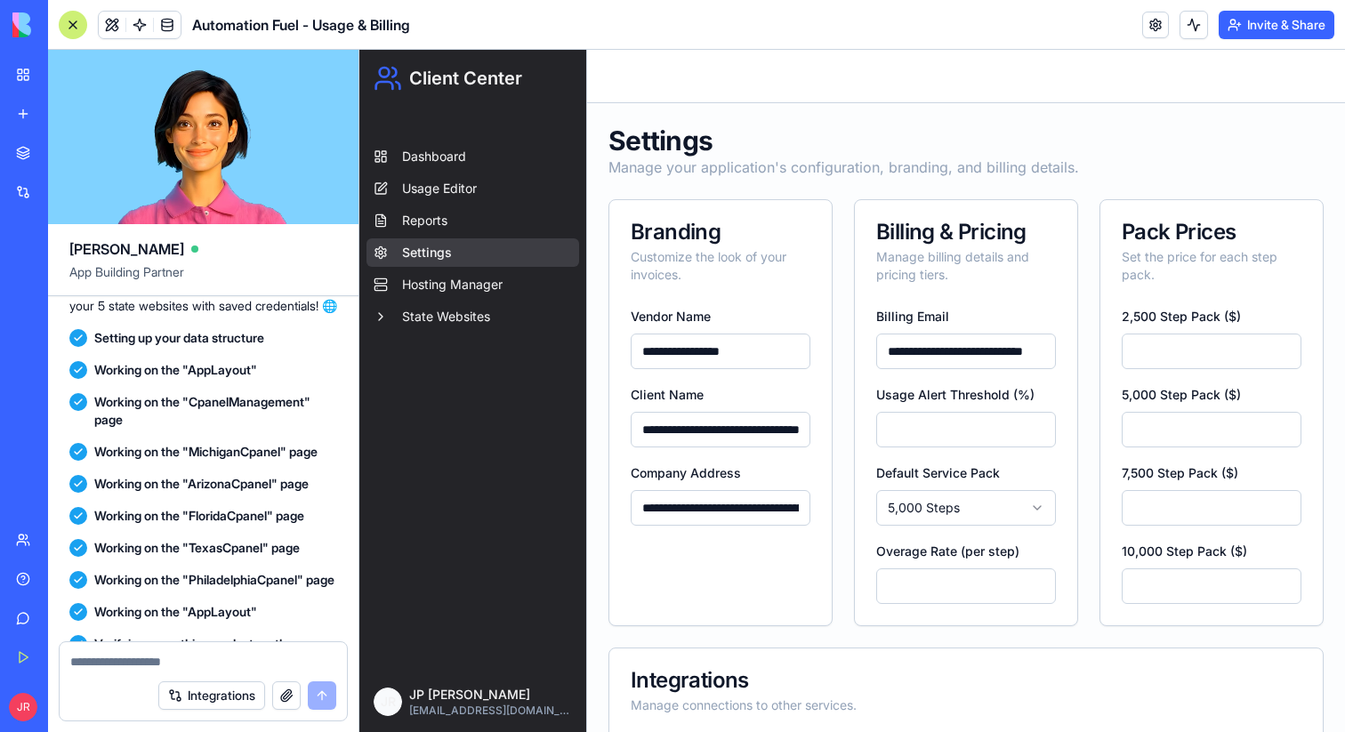
click at [71, 20] on div at bounding box center [73, 25] width 28 height 28
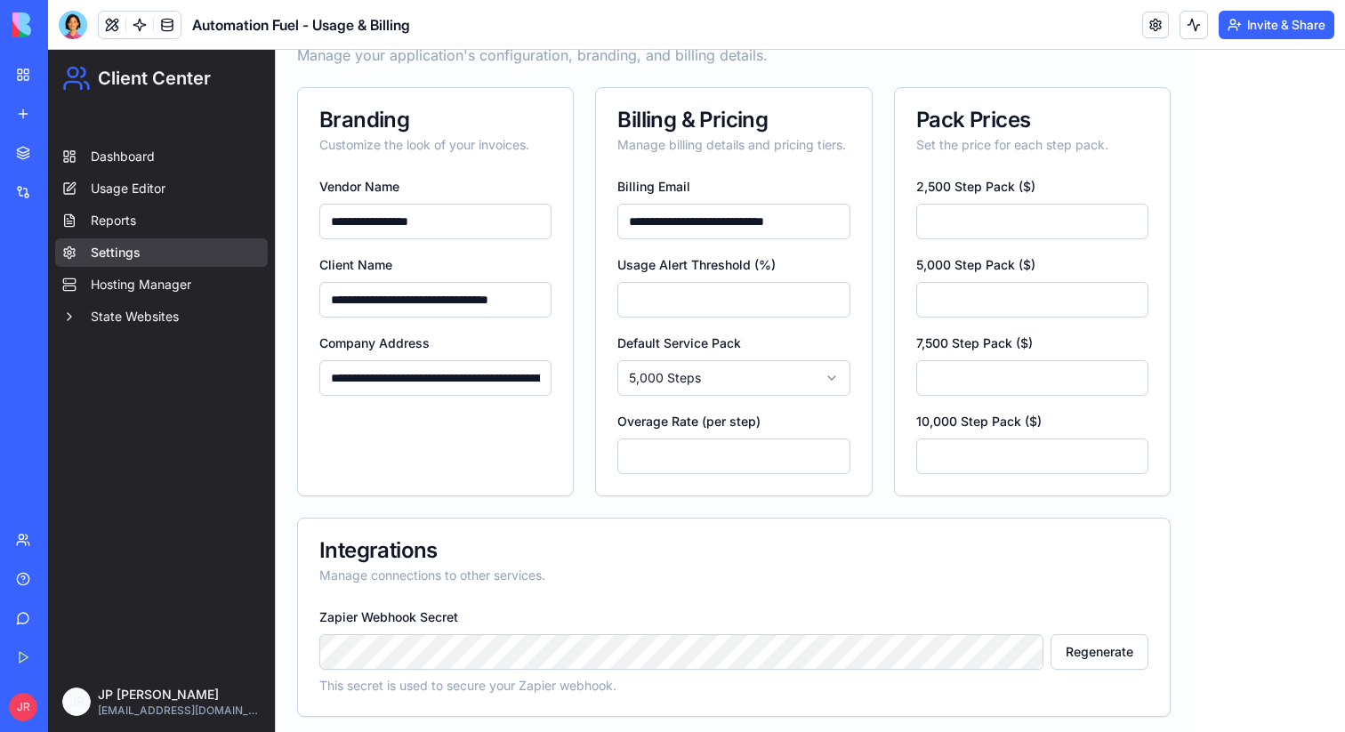
scroll to position [182, 0]
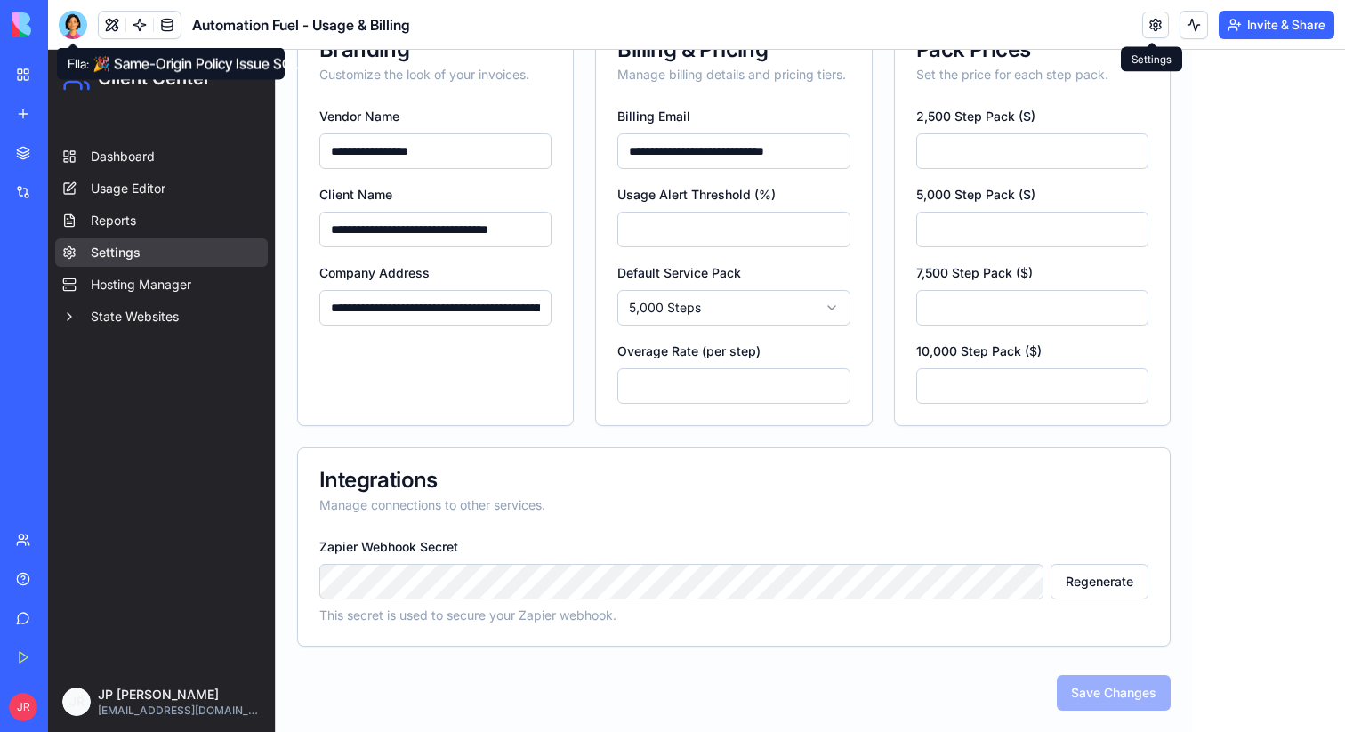
click at [1149, 20] on link at bounding box center [1156, 25] width 27 height 27
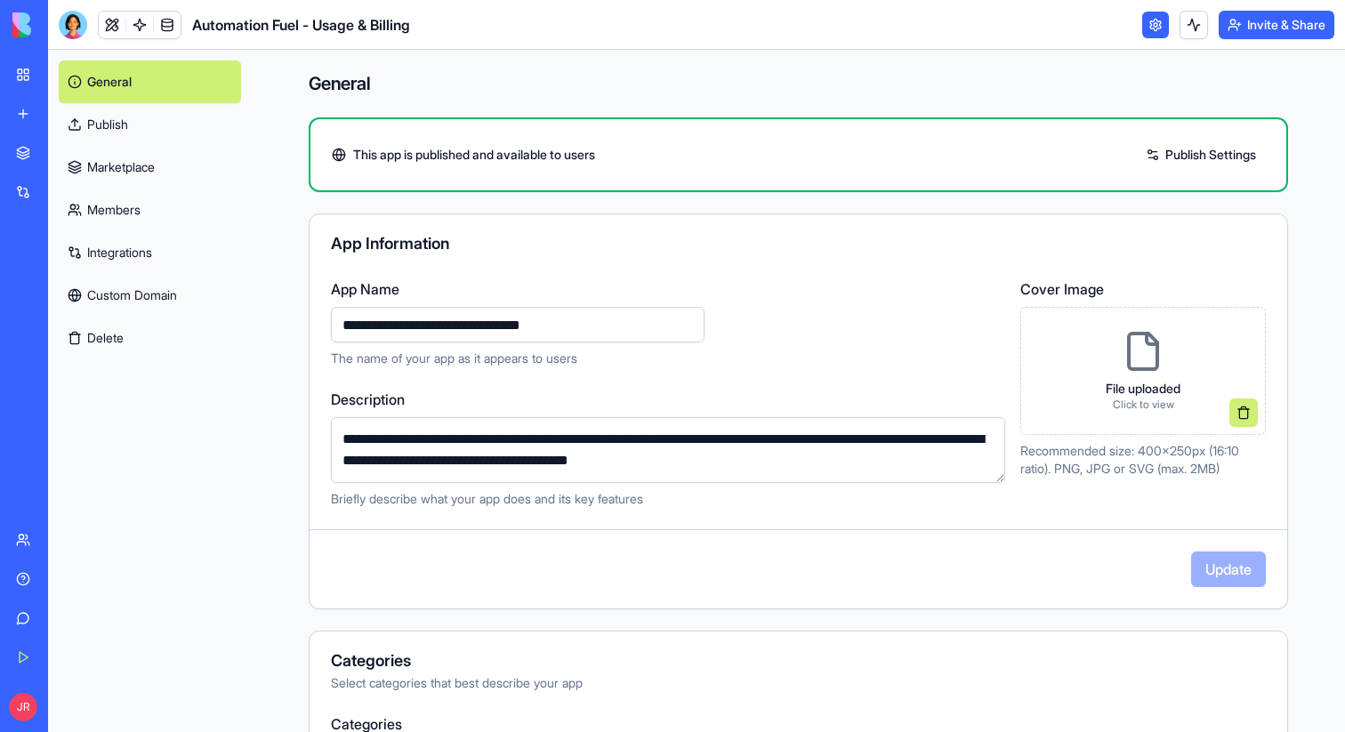
click at [117, 247] on link "Integrations" at bounding box center [150, 252] width 182 height 43
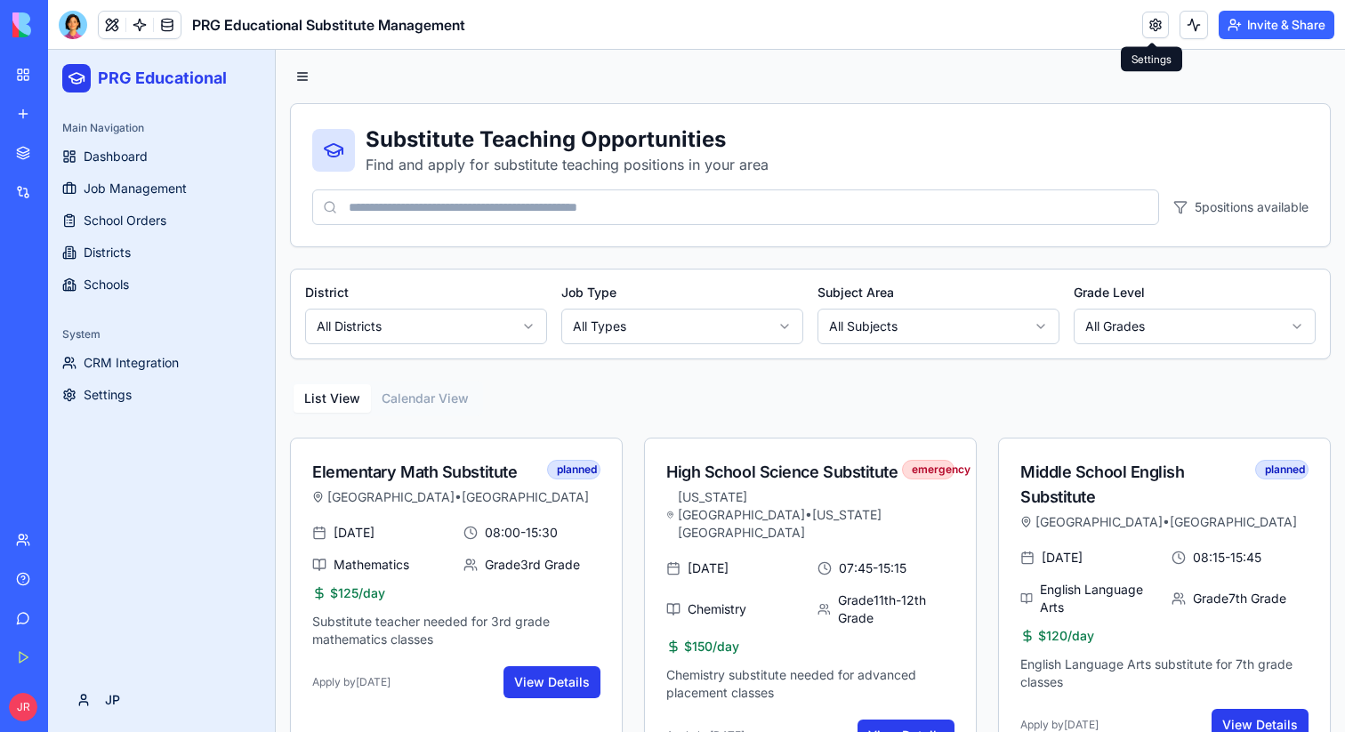
click at [1146, 27] on link at bounding box center [1156, 25] width 27 height 27
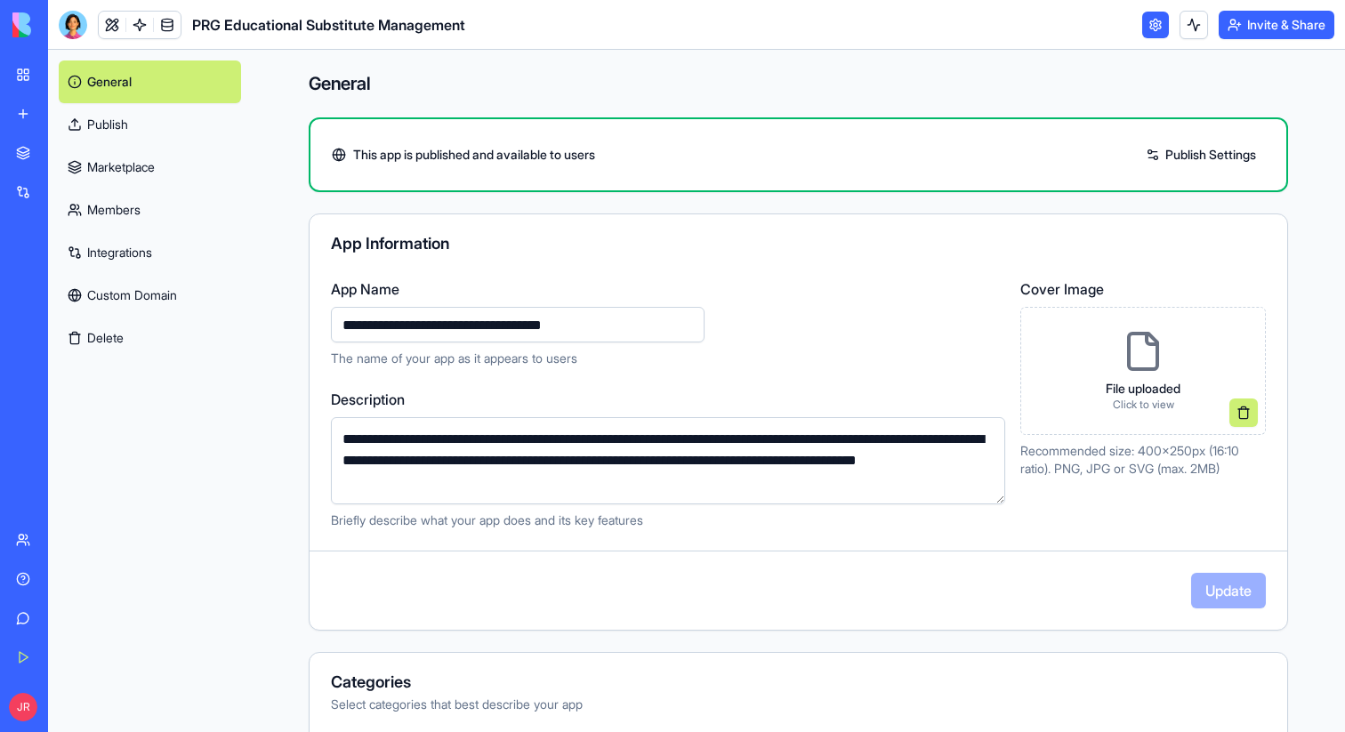
click at [158, 251] on link "Integrations" at bounding box center [150, 252] width 182 height 43
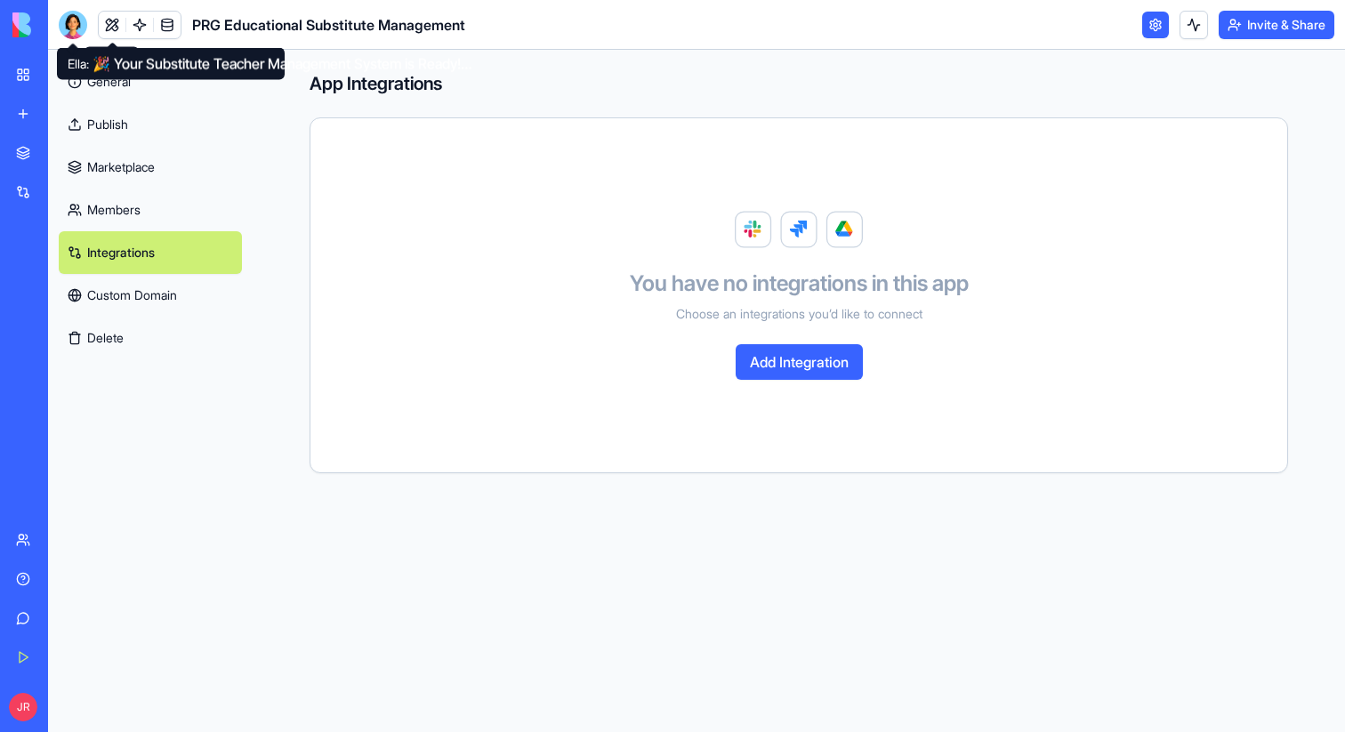
click at [71, 31] on div at bounding box center [73, 25] width 28 height 28
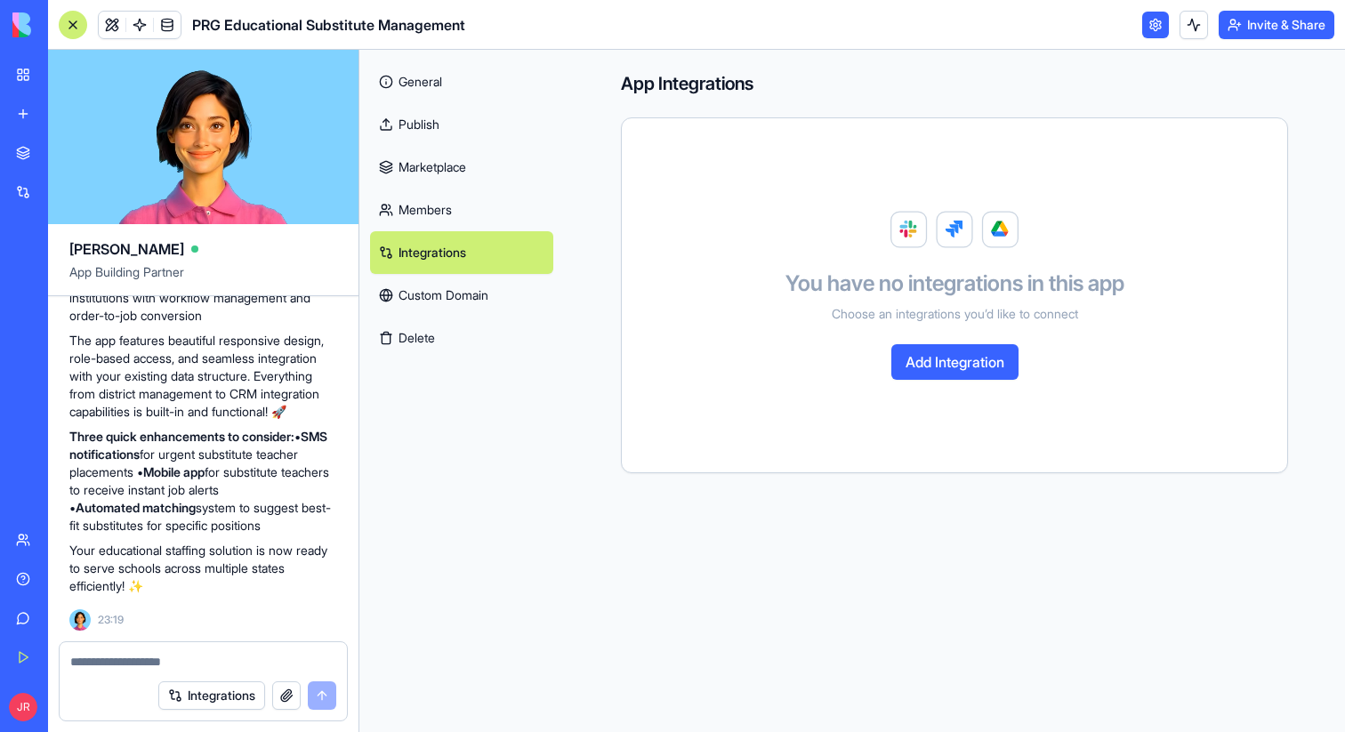
scroll to position [87795, 0]
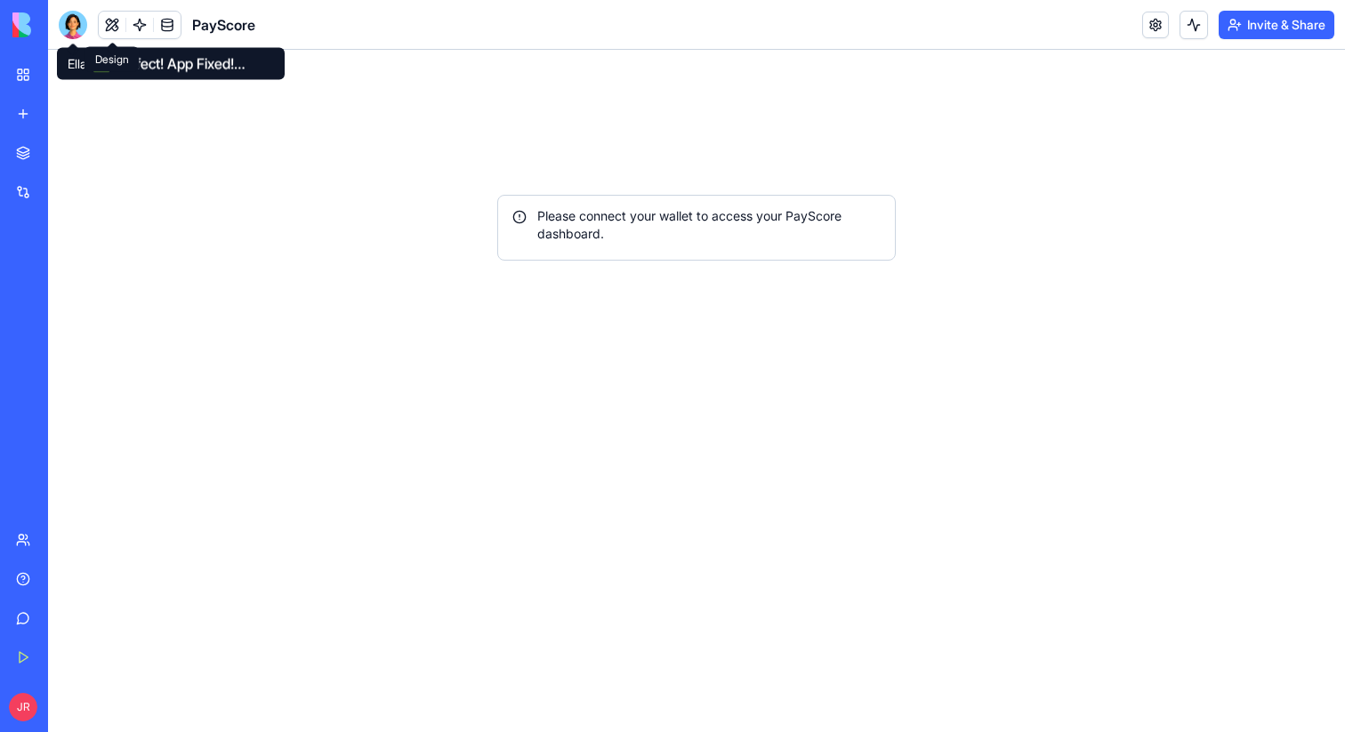
click at [112, 21] on button at bounding box center [112, 25] width 27 height 27
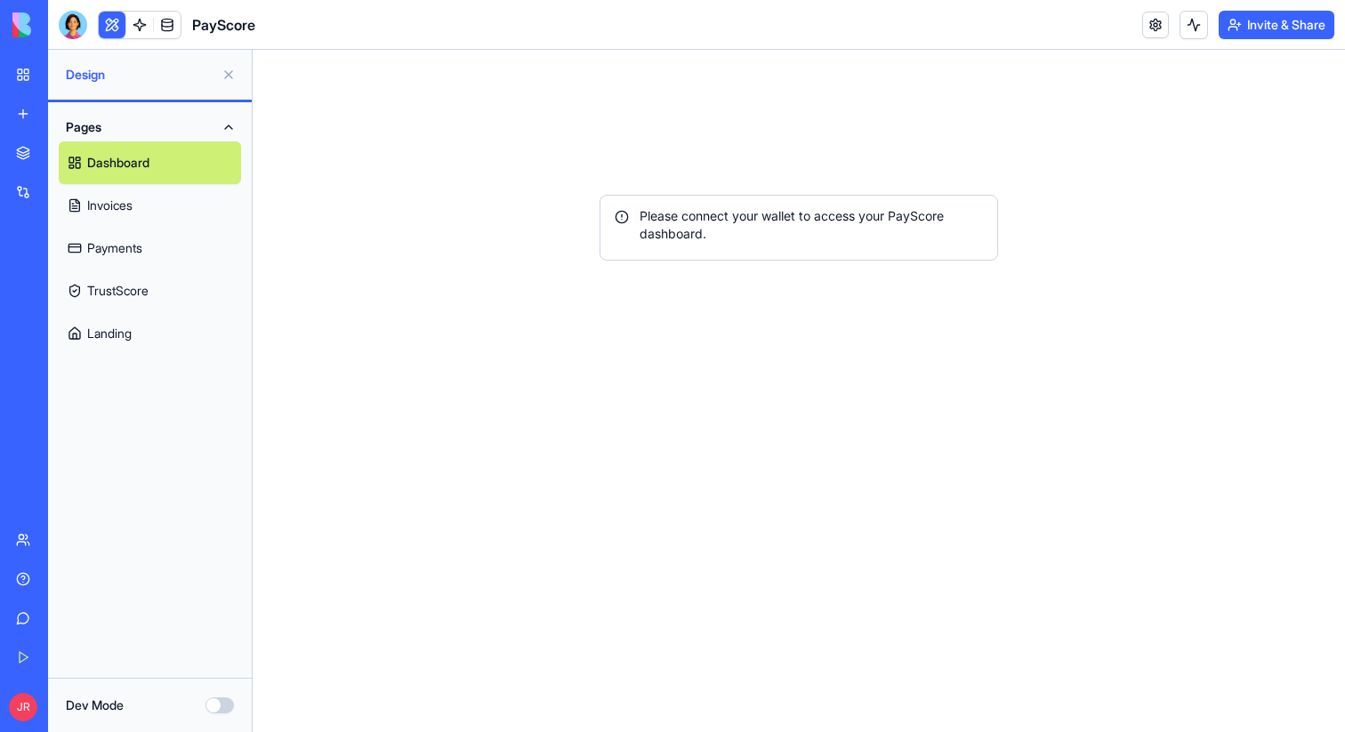
click at [129, 203] on link "Invoices" at bounding box center [150, 205] width 182 height 43
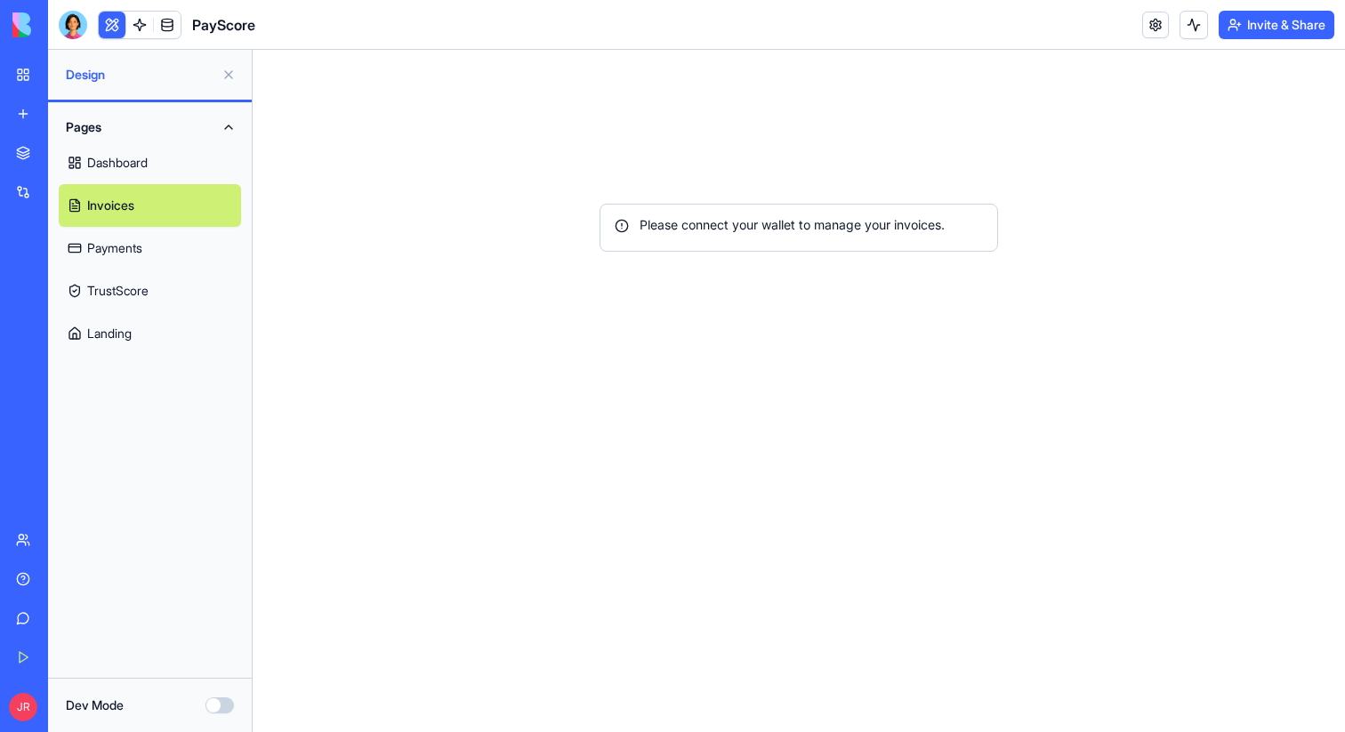
click at [125, 247] on link "Payments" at bounding box center [150, 248] width 182 height 43
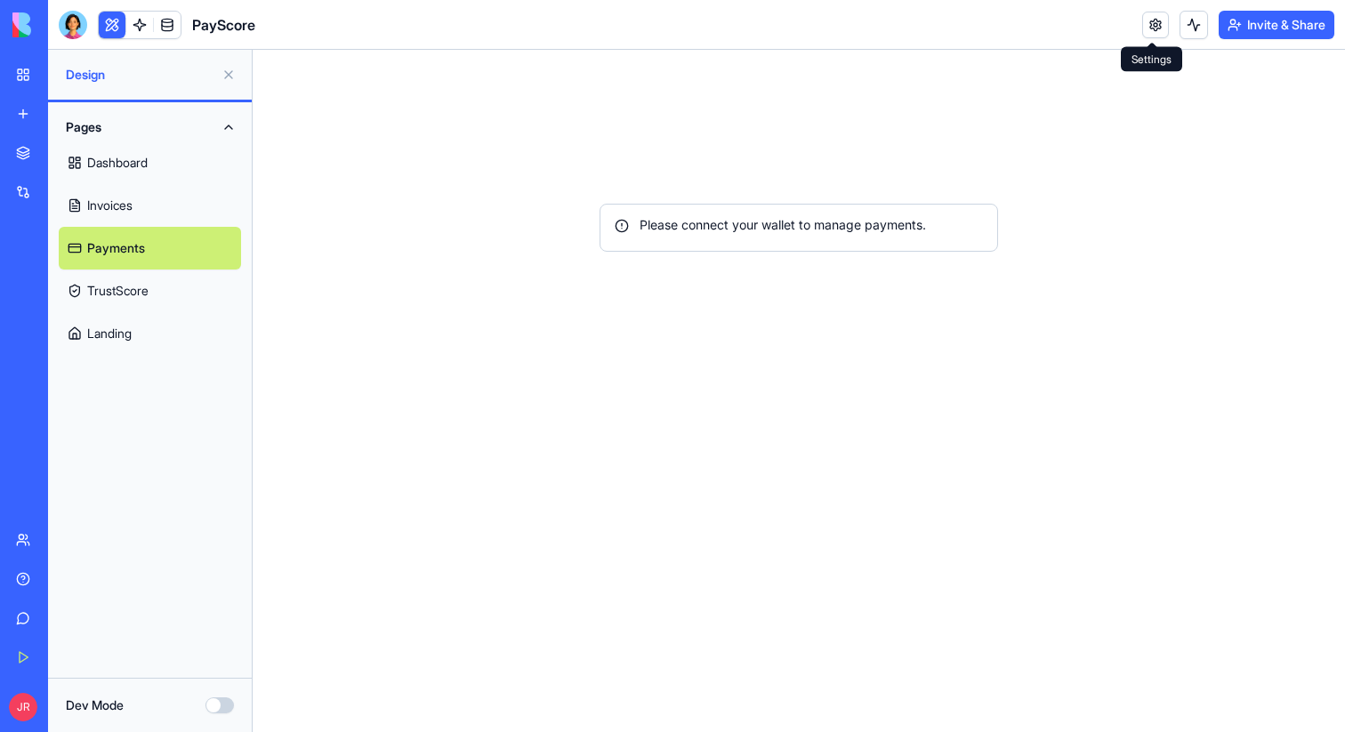
click at [1145, 28] on link at bounding box center [1156, 25] width 27 height 27
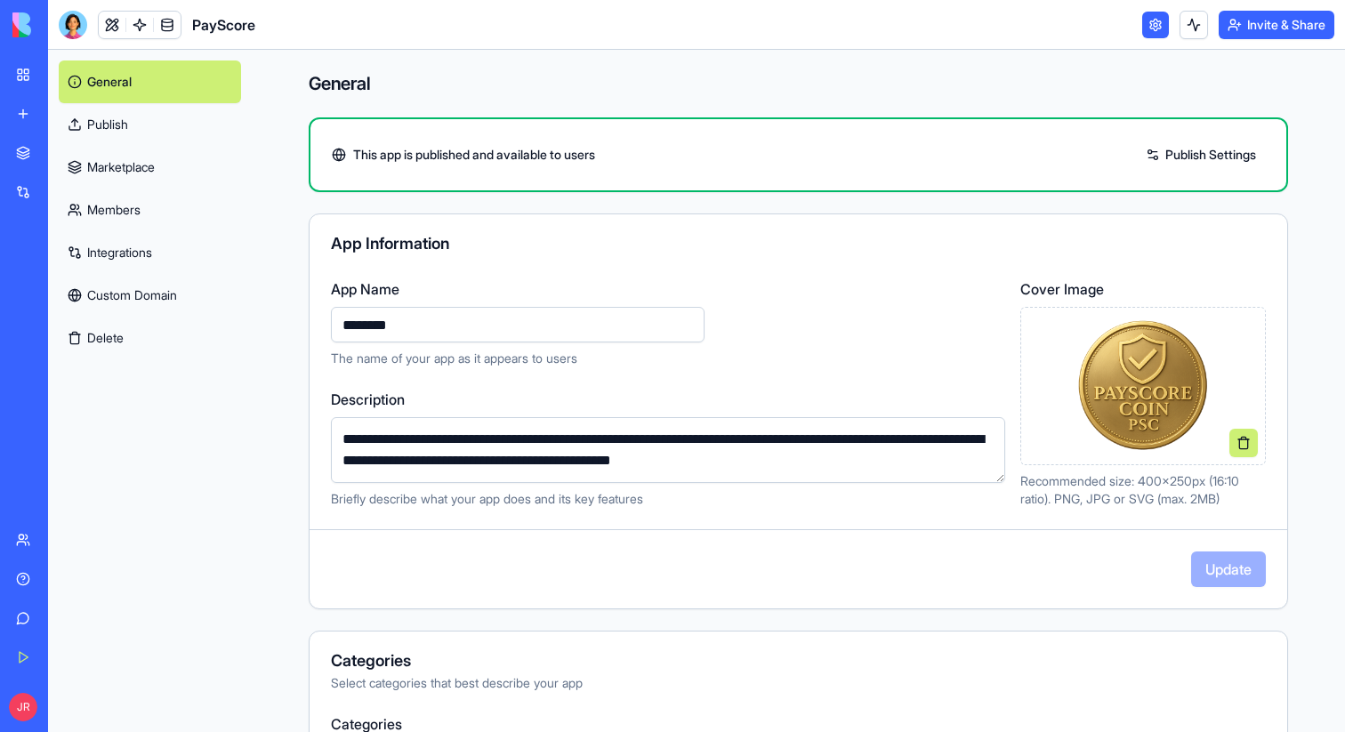
click at [113, 259] on link "Integrations" at bounding box center [150, 252] width 182 height 43
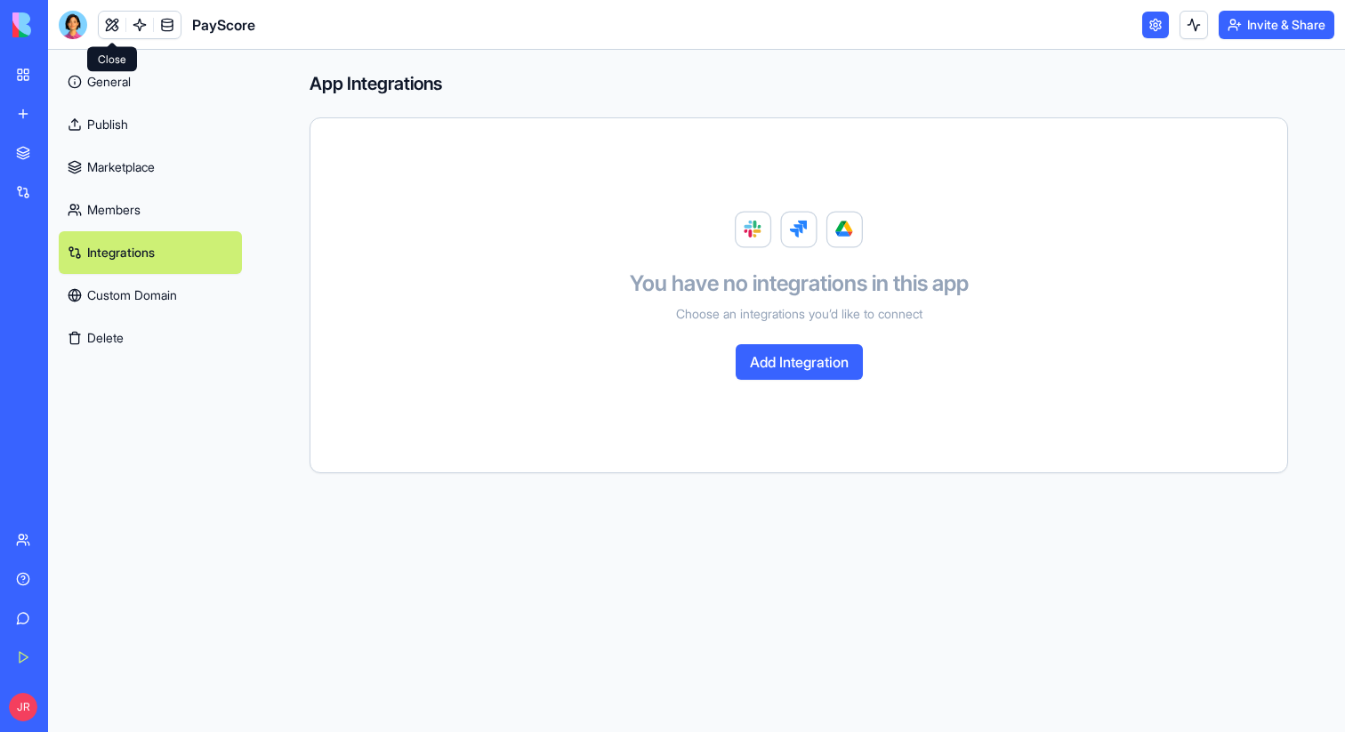
click at [101, 20] on link at bounding box center [112, 25] width 27 height 27
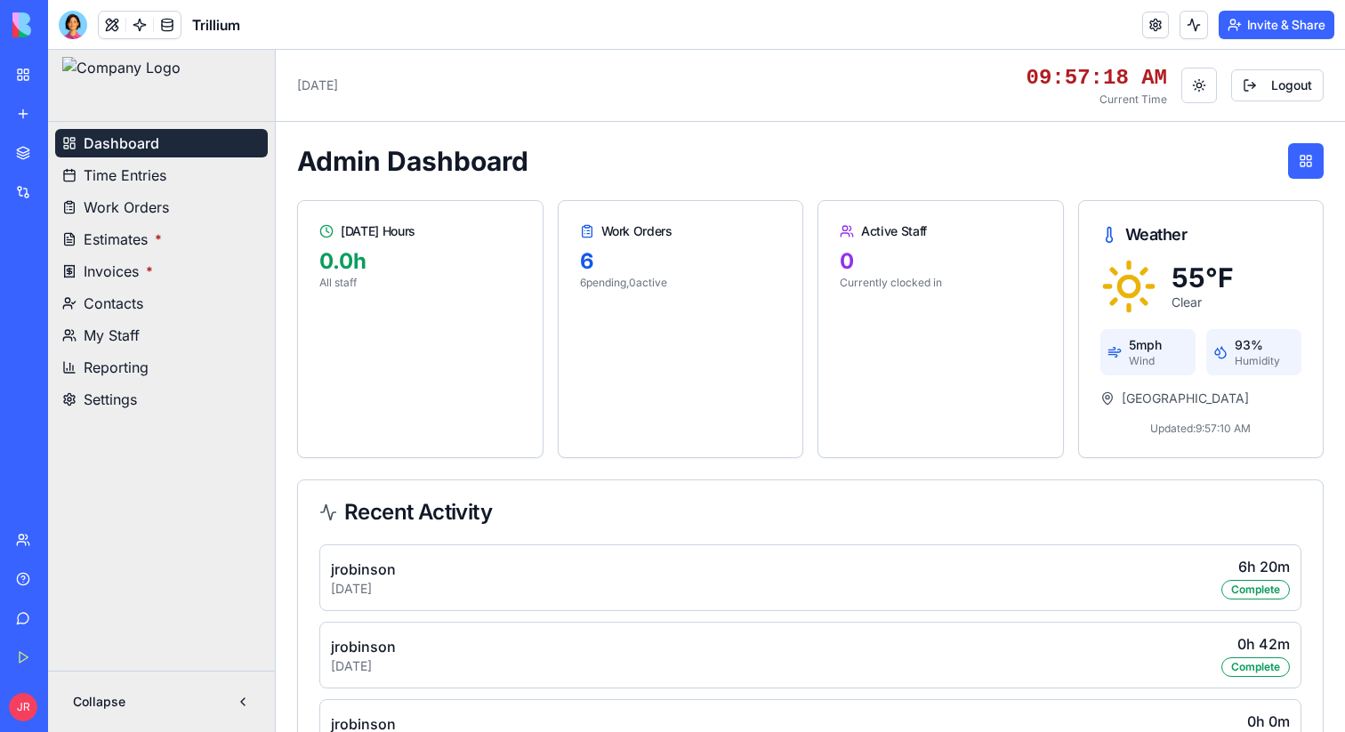
click at [115, 400] on span "Settings" at bounding box center [110, 399] width 53 height 21
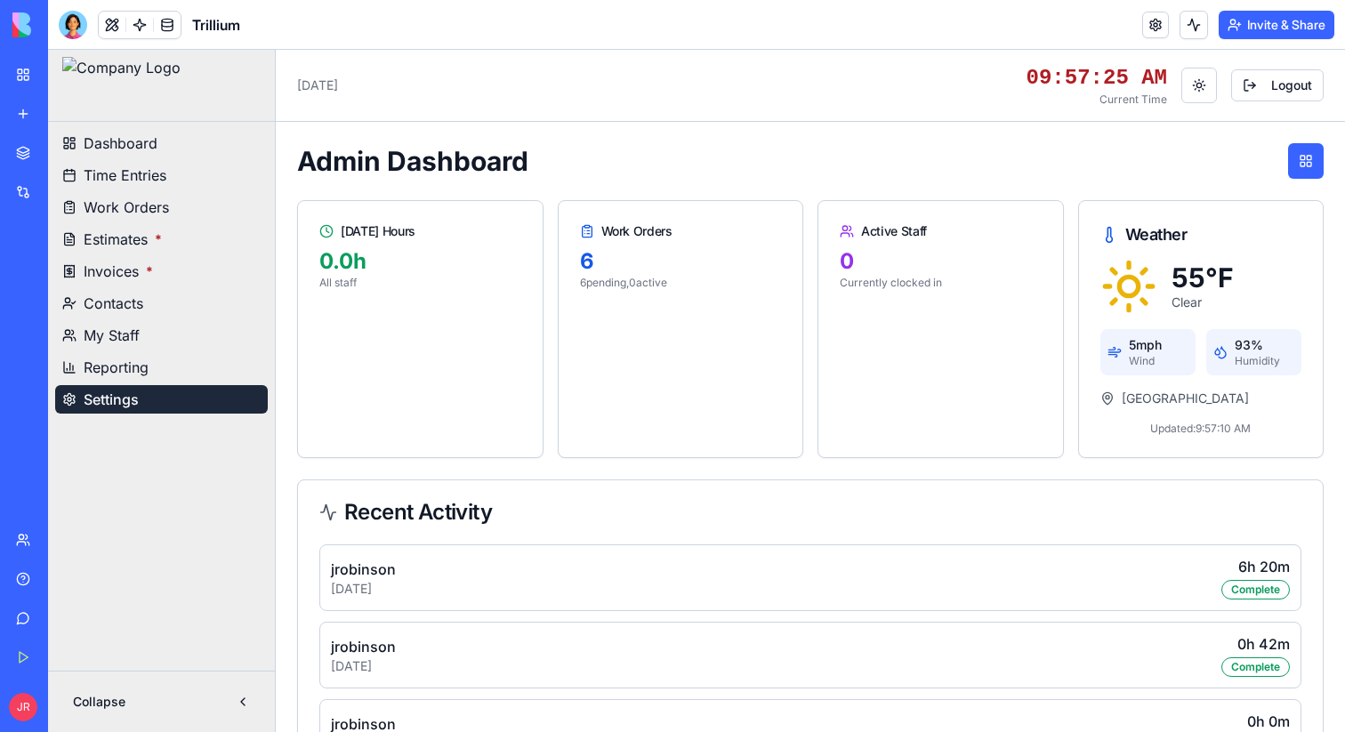
click at [117, 400] on span "Settings" at bounding box center [111, 399] width 55 height 21
click at [149, 357] on span "Reporting" at bounding box center [116, 367] width 65 height 21
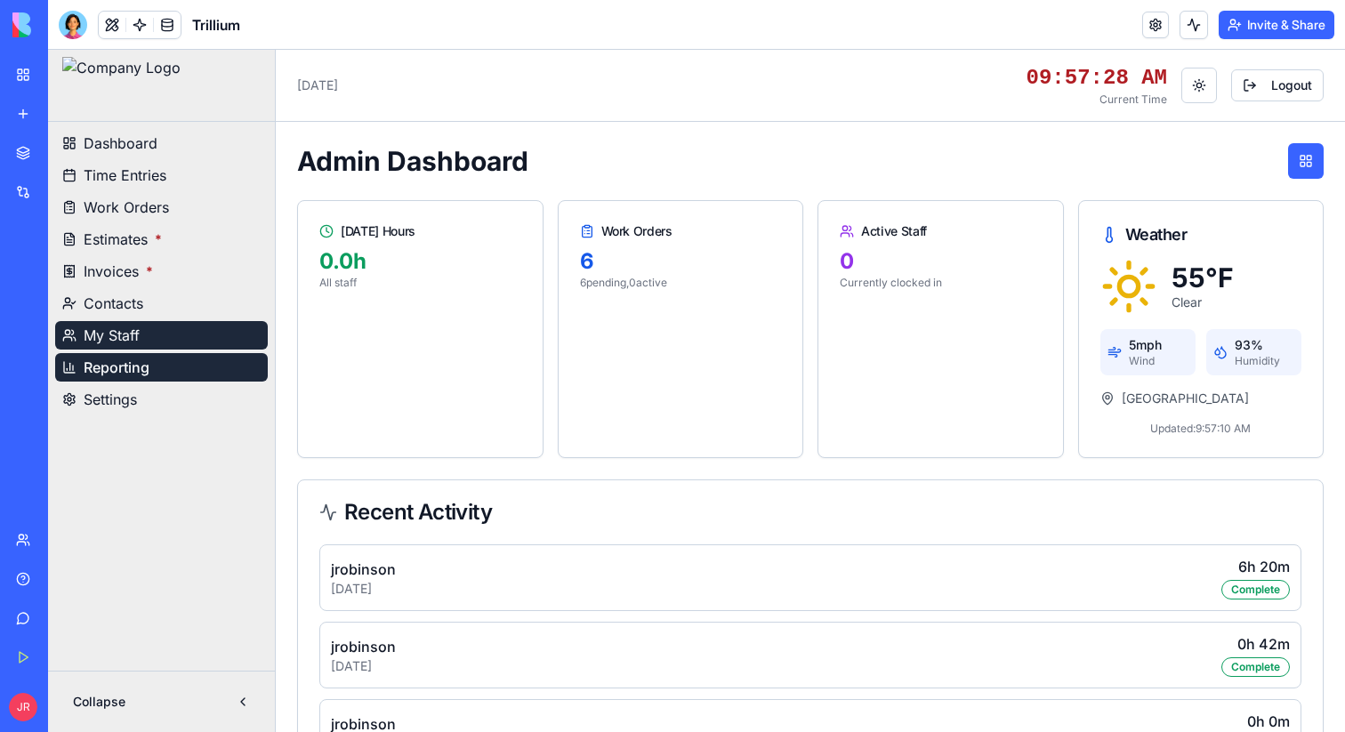
click at [133, 339] on span "My Staff" at bounding box center [112, 335] width 56 height 21
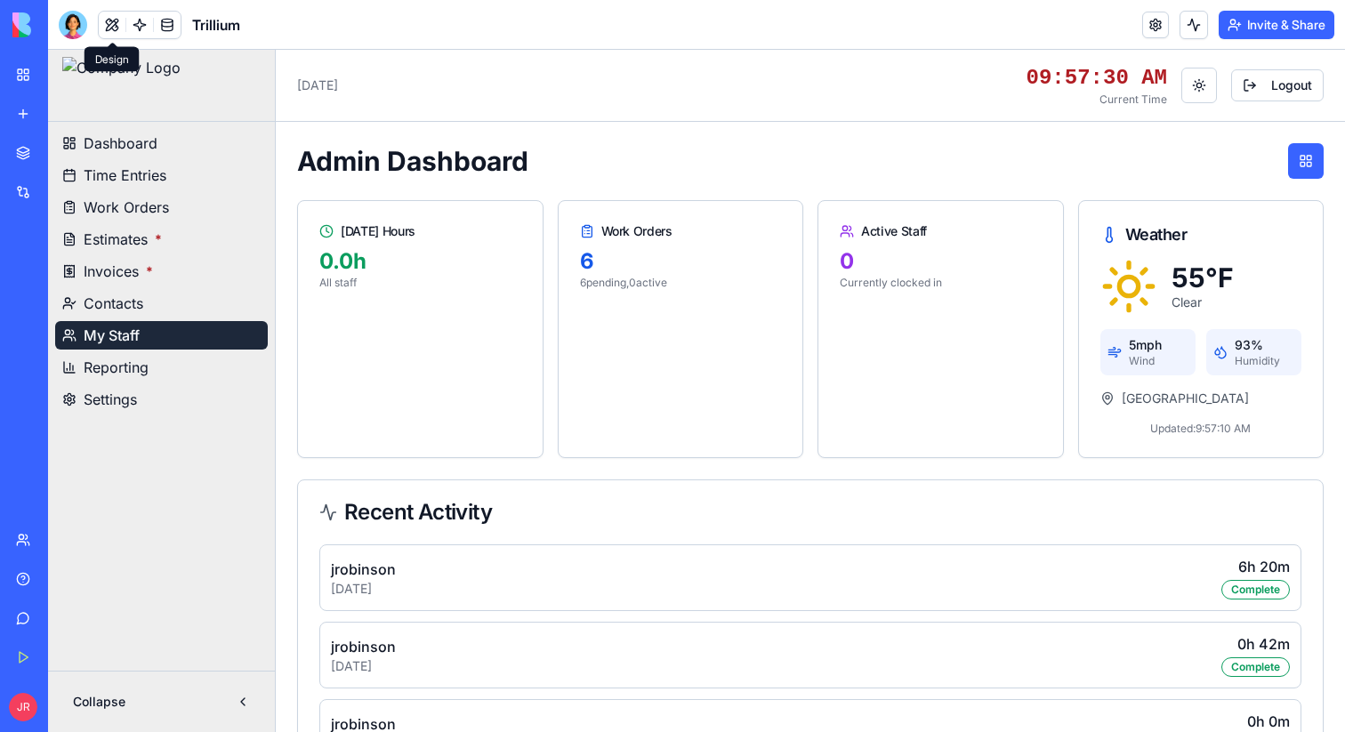
click at [113, 23] on button at bounding box center [112, 25] width 27 height 27
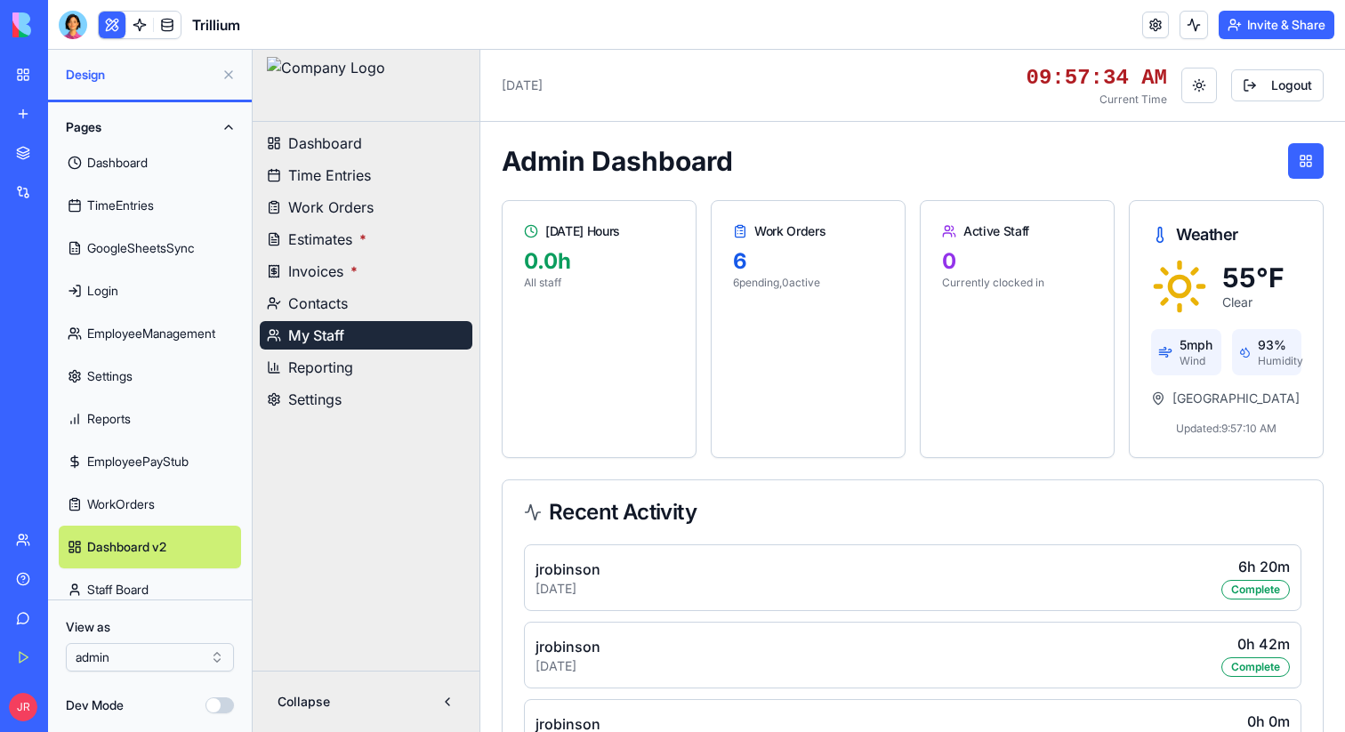
click at [109, 376] on link "Settings" at bounding box center [150, 376] width 182 height 43
